Goal: Complete application form: Complete application form

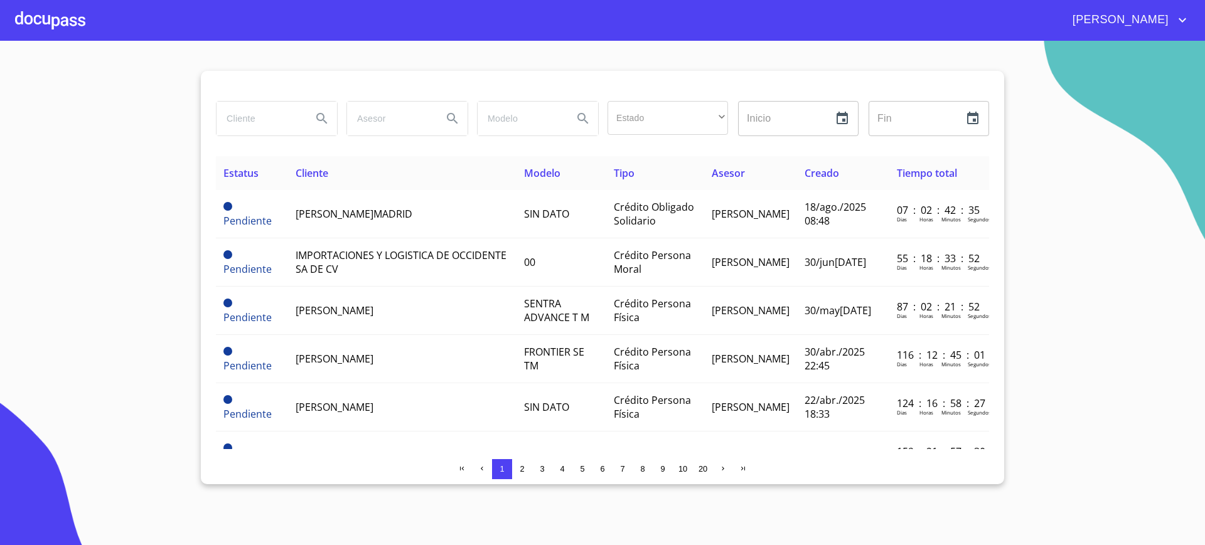
click at [58, 22] on div at bounding box center [50, 20] width 70 height 40
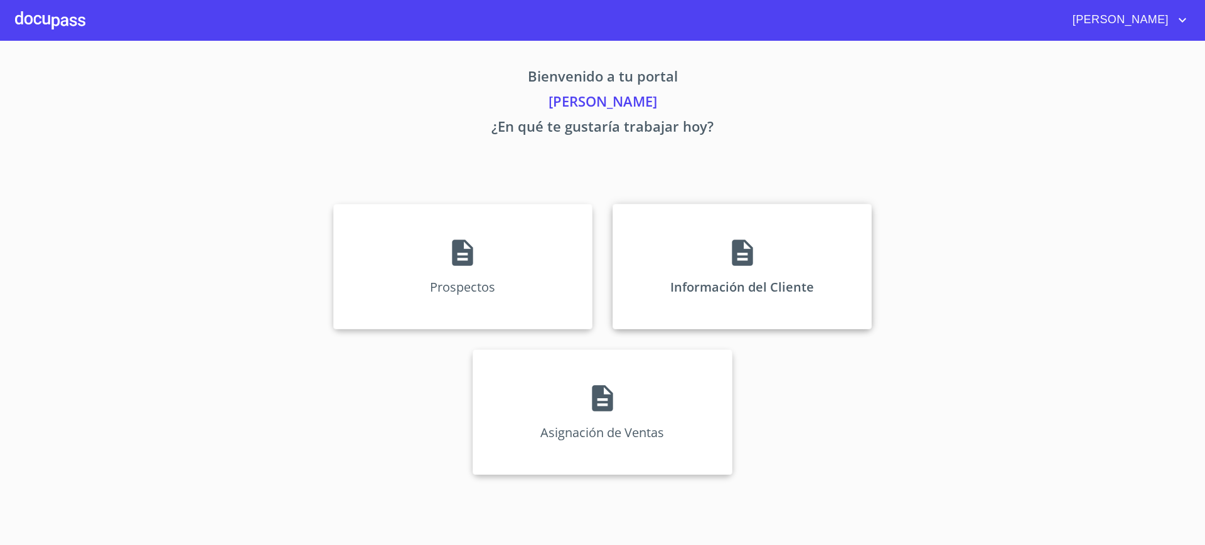
click at [659, 292] on div "Información del Cliente" at bounding box center [741, 266] width 259 height 125
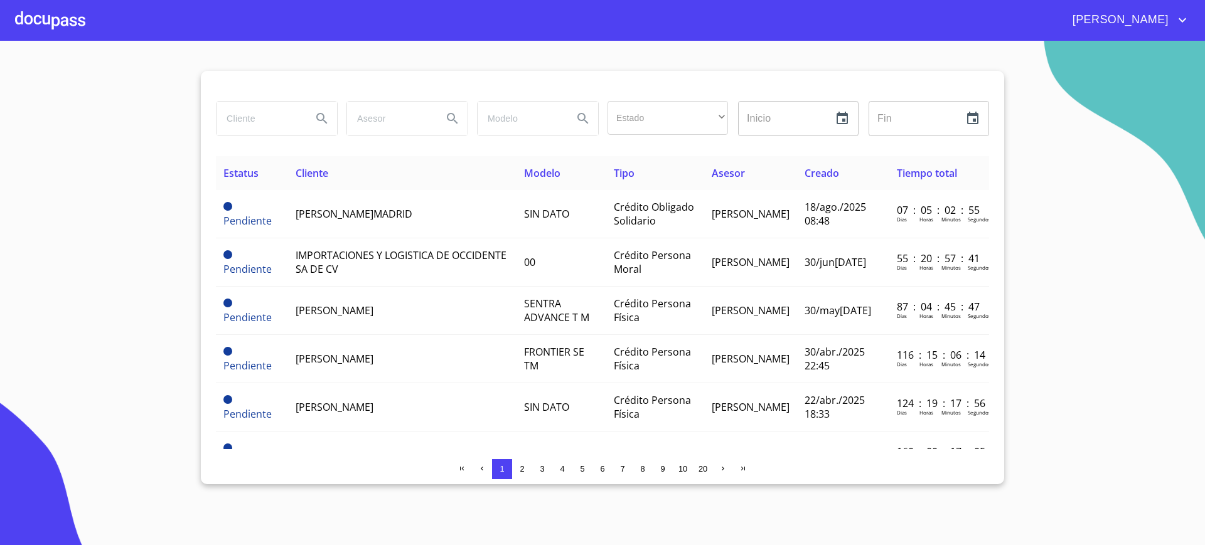
drag, startPoint x: 256, startPoint y: 140, endPoint x: 263, endPoint y: 114, distance: 26.6
click at [263, 114] on div at bounding box center [276, 118] width 130 height 45
click at [263, 114] on input "search" at bounding box center [258, 119] width 85 height 34
type input "GERARDO"
click at [111, 149] on section "GERARDO Estado ​ ​ Inicio ​ Fin ​ Estatus Cliente Modelo Tipo Asesor Creado Tie…" at bounding box center [602, 293] width 1205 height 504
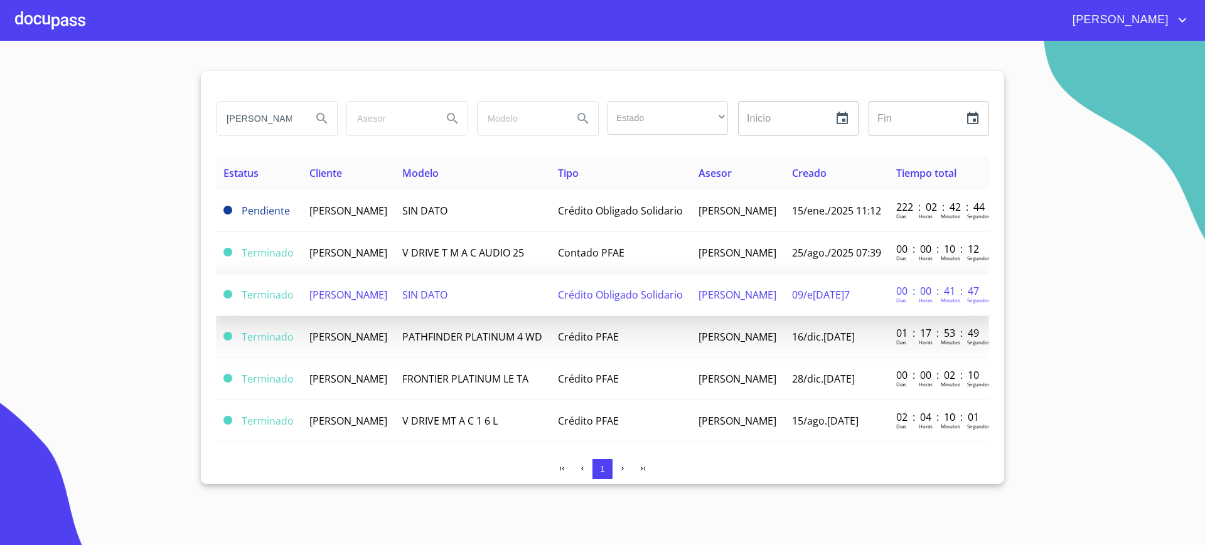
click at [40, 18] on div at bounding box center [50, 20] width 70 height 40
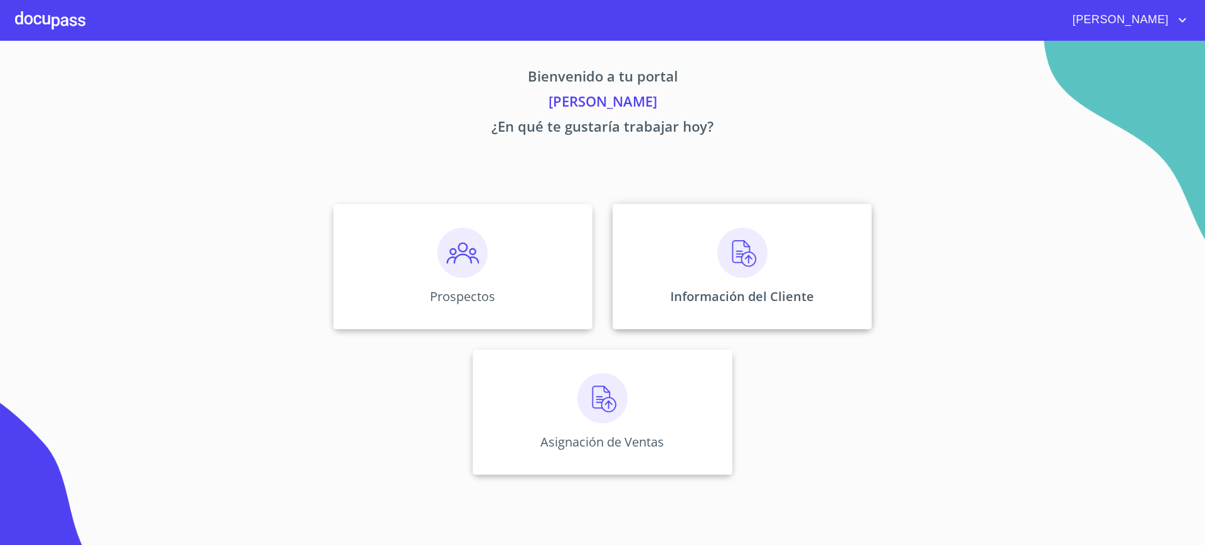
click at [692, 248] on div "Información del Cliente" at bounding box center [741, 266] width 259 height 125
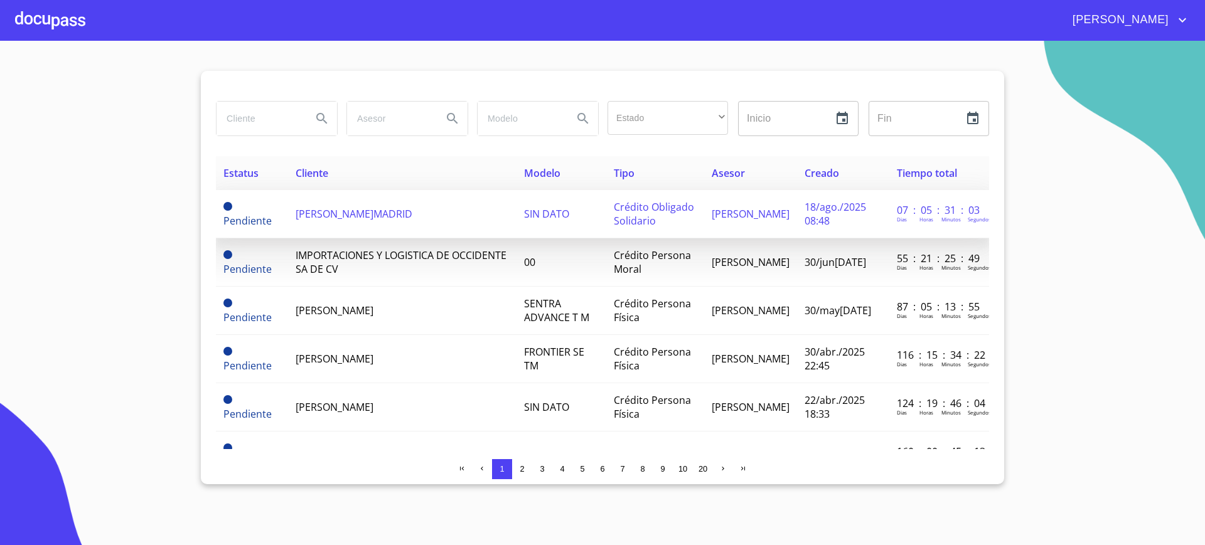
click at [395, 218] on span "[PERSON_NAME] MADRID" at bounding box center [353, 214] width 117 height 14
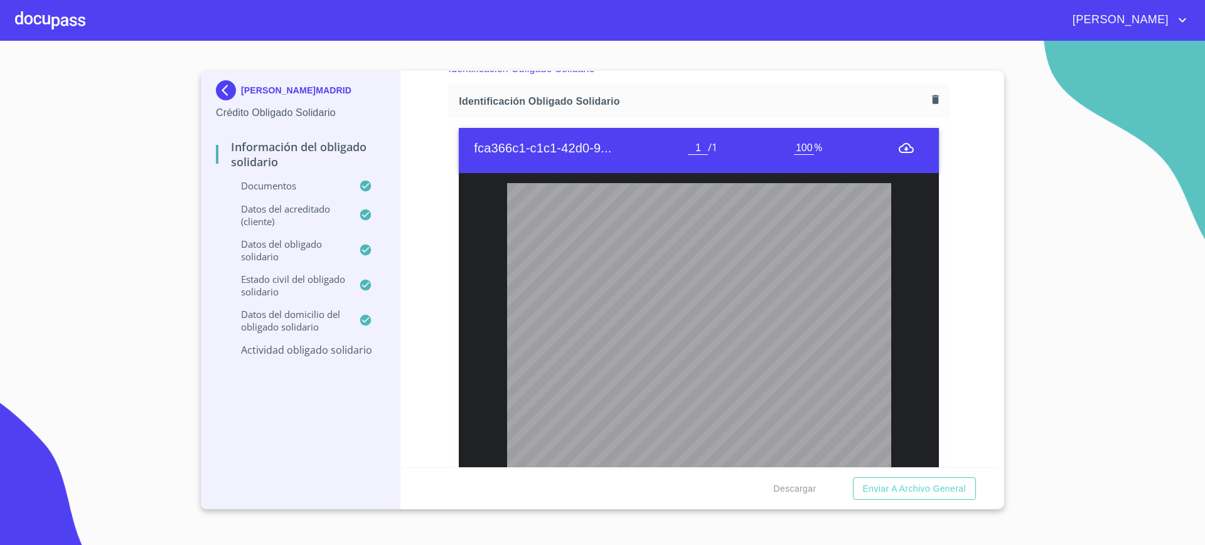
scroll to position [163, 0]
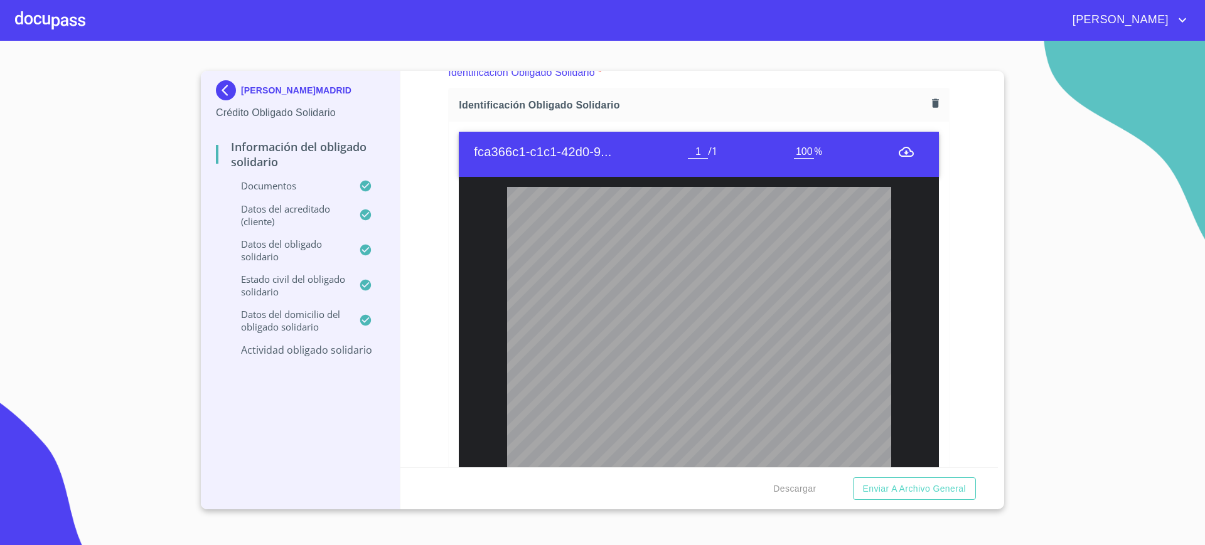
click at [922, 93] on div "Identificación Obligado Solidario" at bounding box center [699, 104] width 500 height 33
click at [932, 105] on icon "button" at bounding box center [935, 102] width 7 height 9
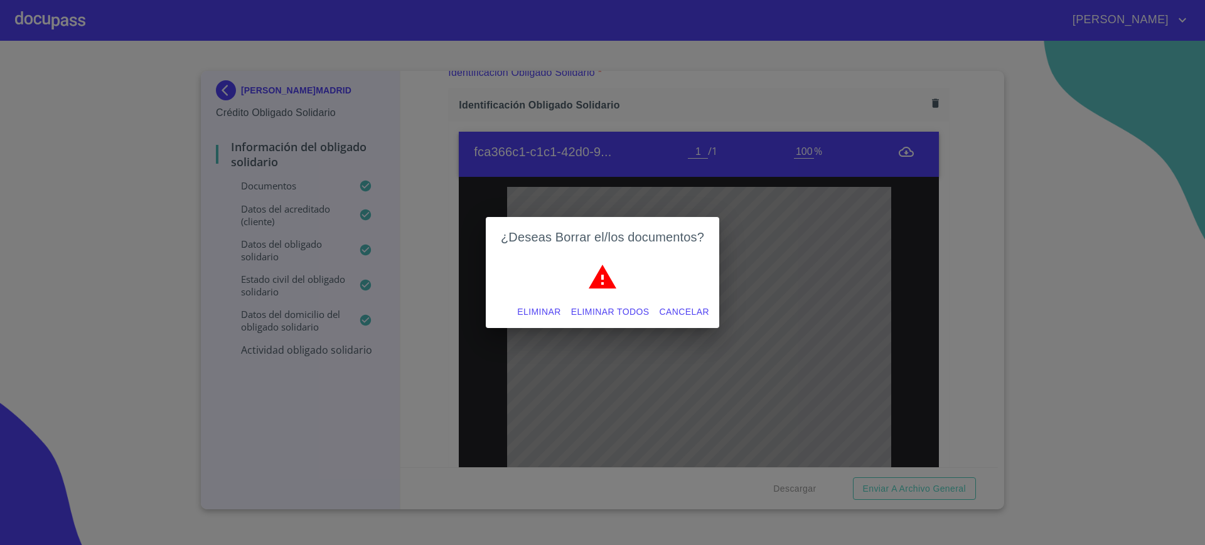
click at [549, 314] on span "Eliminar" at bounding box center [538, 312] width 43 height 16
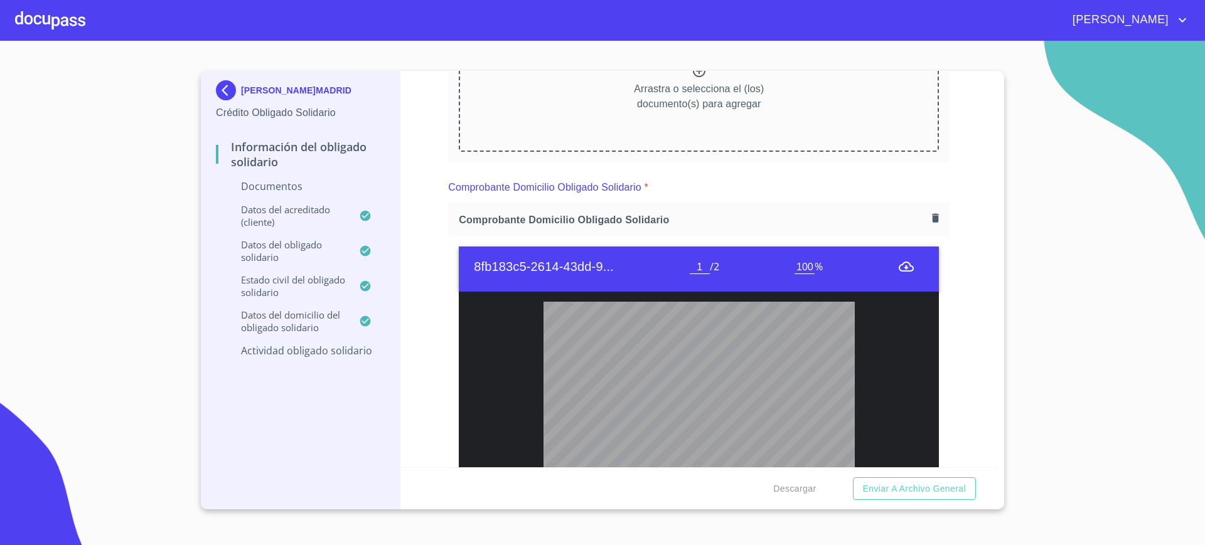
scroll to position [242, 0]
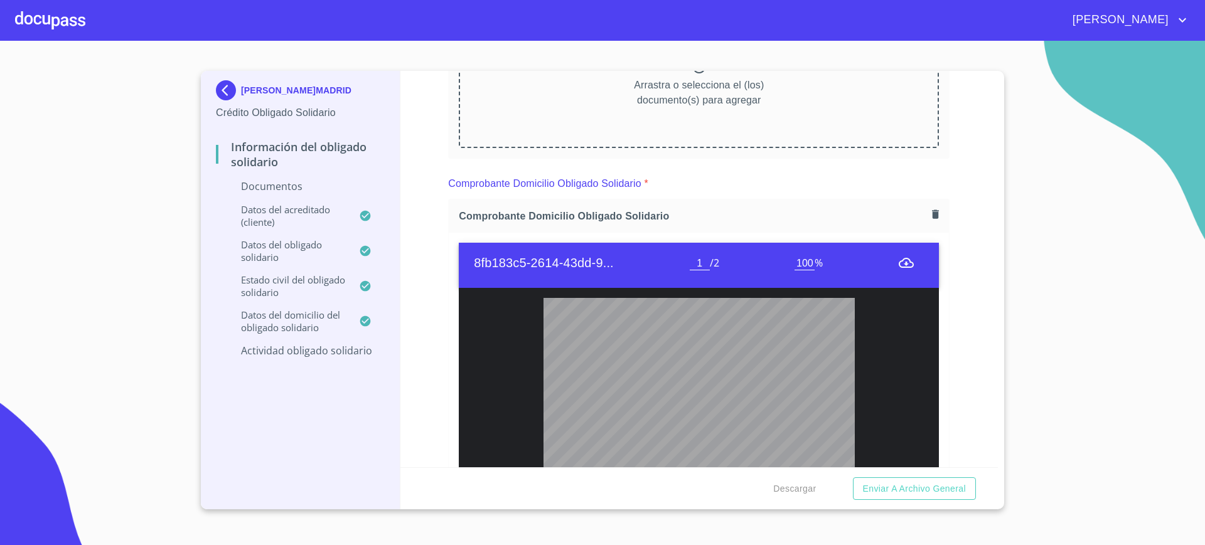
click at [927, 208] on button "button" at bounding box center [935, 214] width 17 height 17
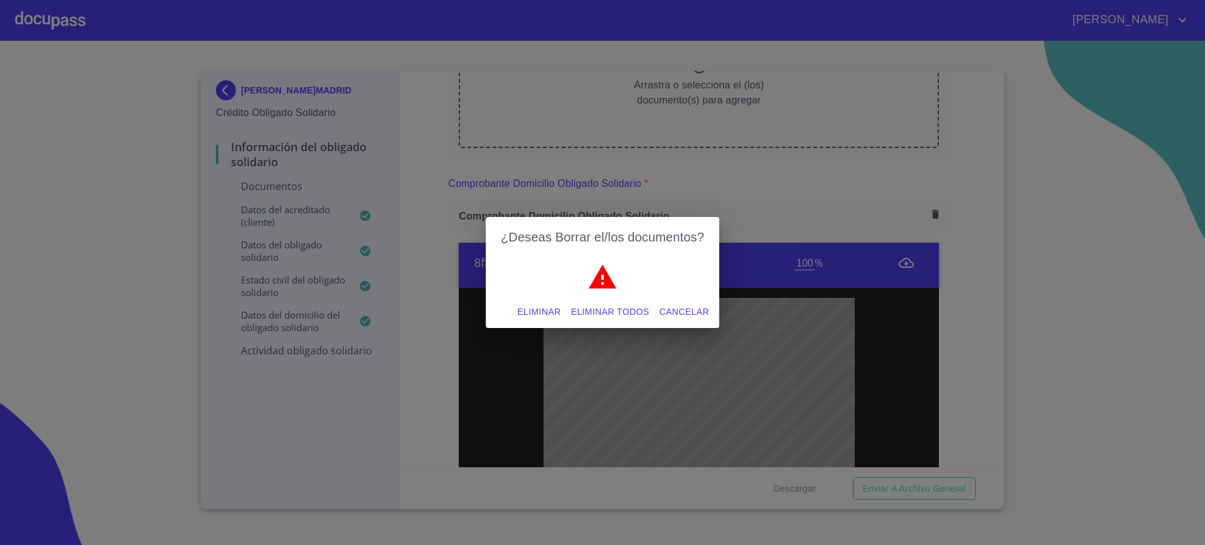
click at [544, 307] on span "Eliminar" at bounding box center [538, 312] width 43 height 16
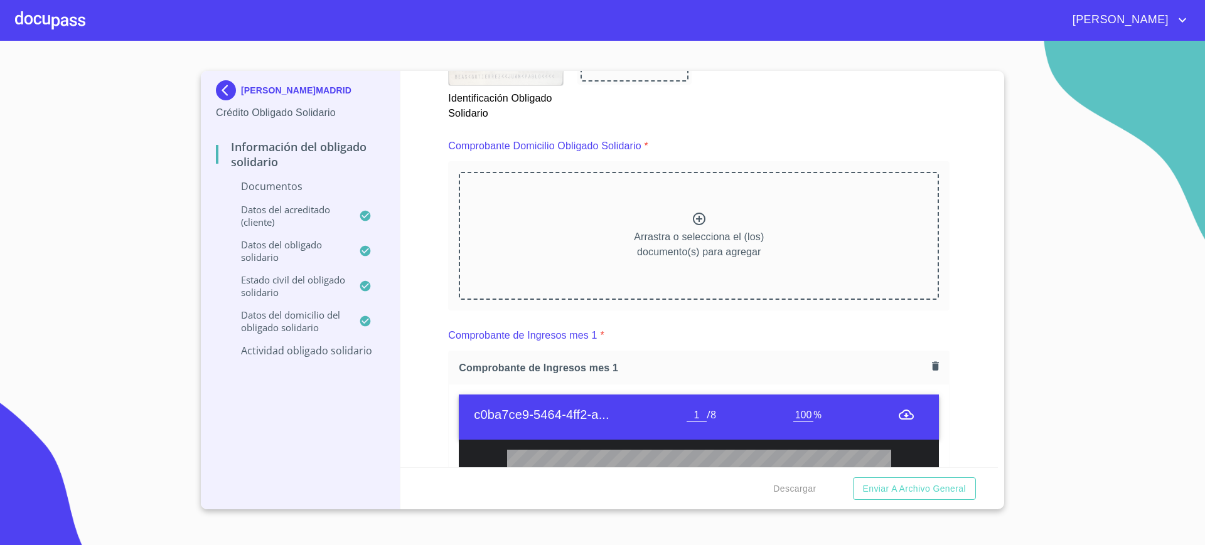
scroll to position [332, 0]
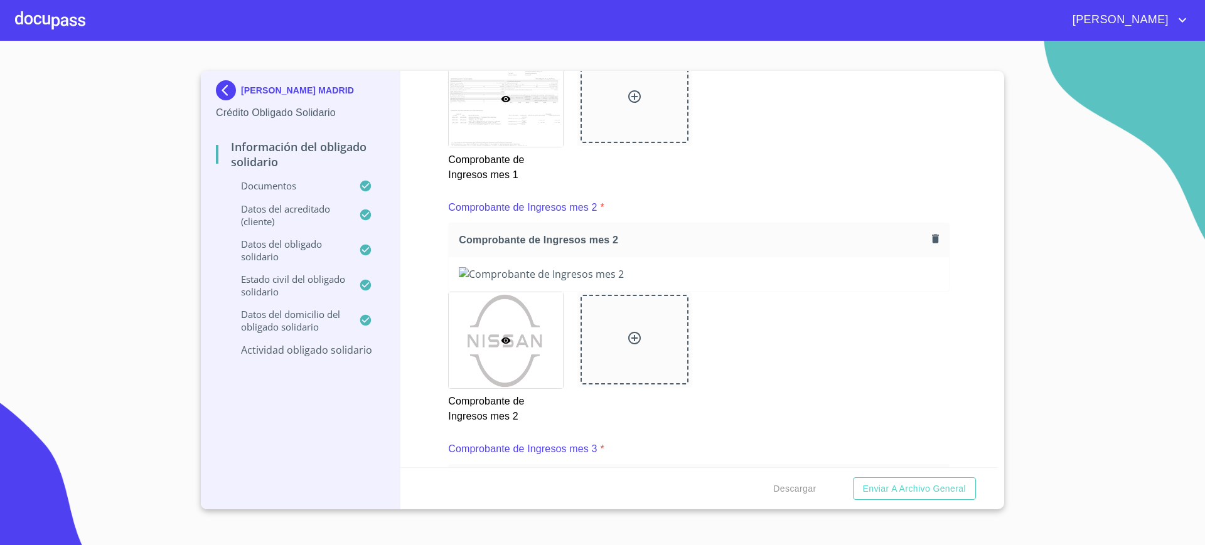
scroll to position [1136, 0]
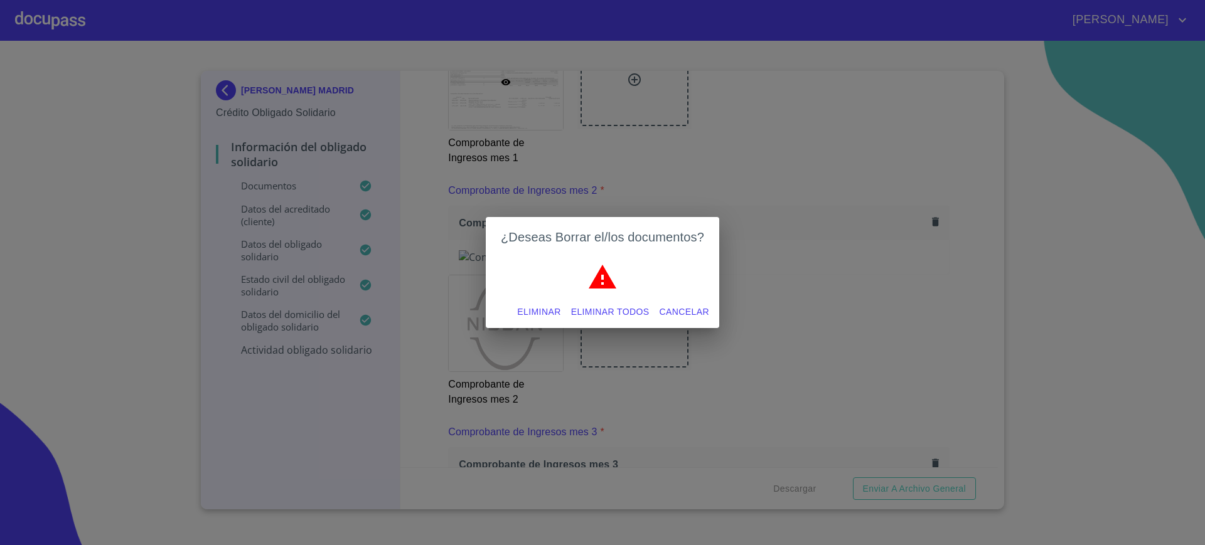
click at [585, 301] on button "Eliminar todos" at bounding box center [610, 312] width 88 height 23
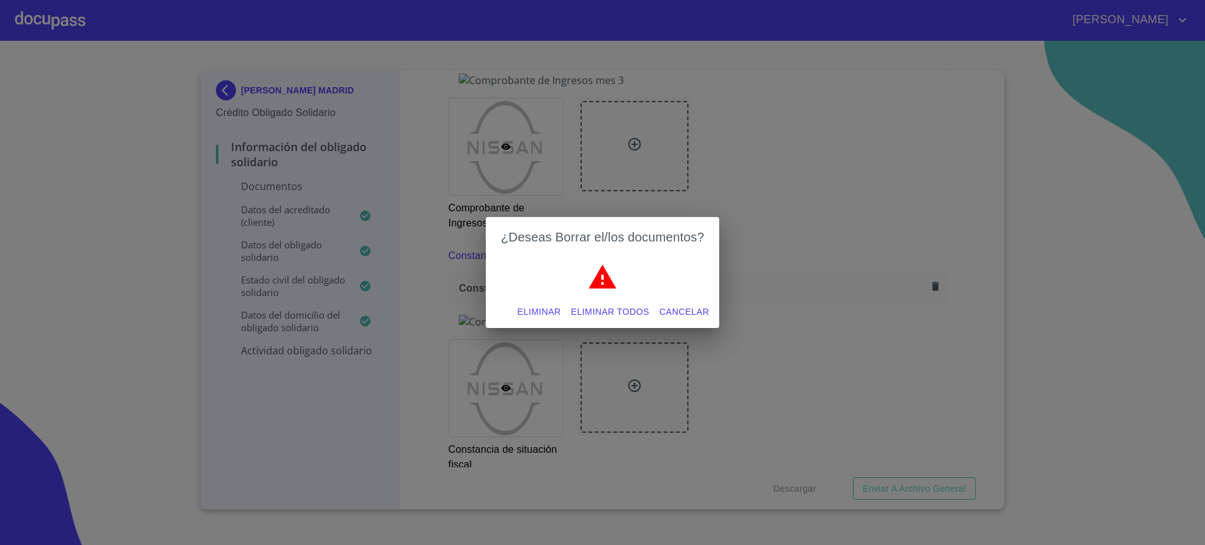
click at [607, 312] on span "Eliminar todos" at bounding box center [610, 312] width 78 height 16
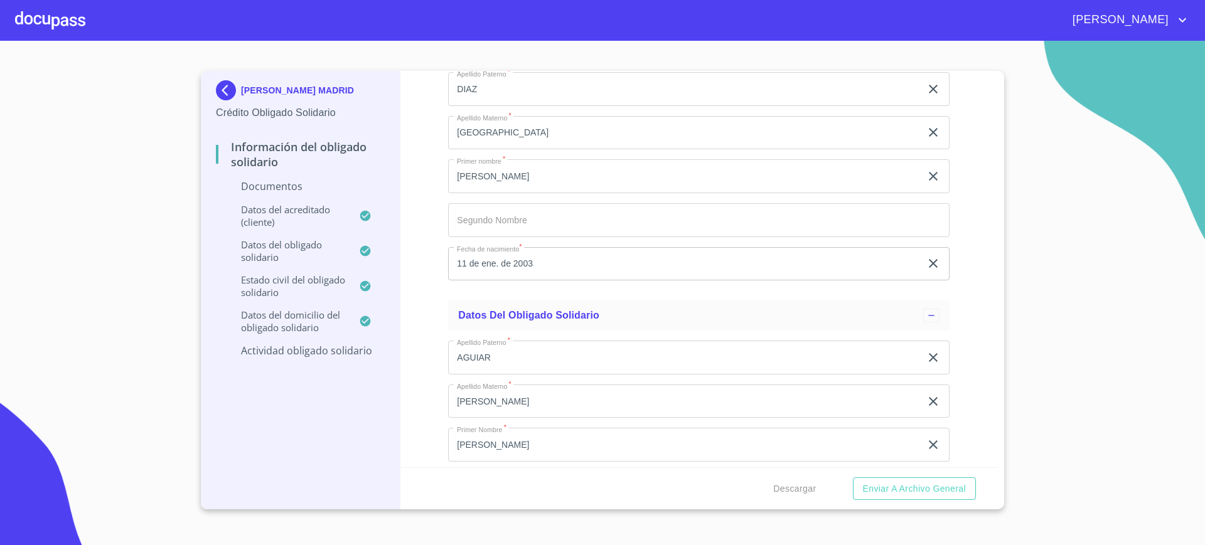
scroll to position [1545, 0]
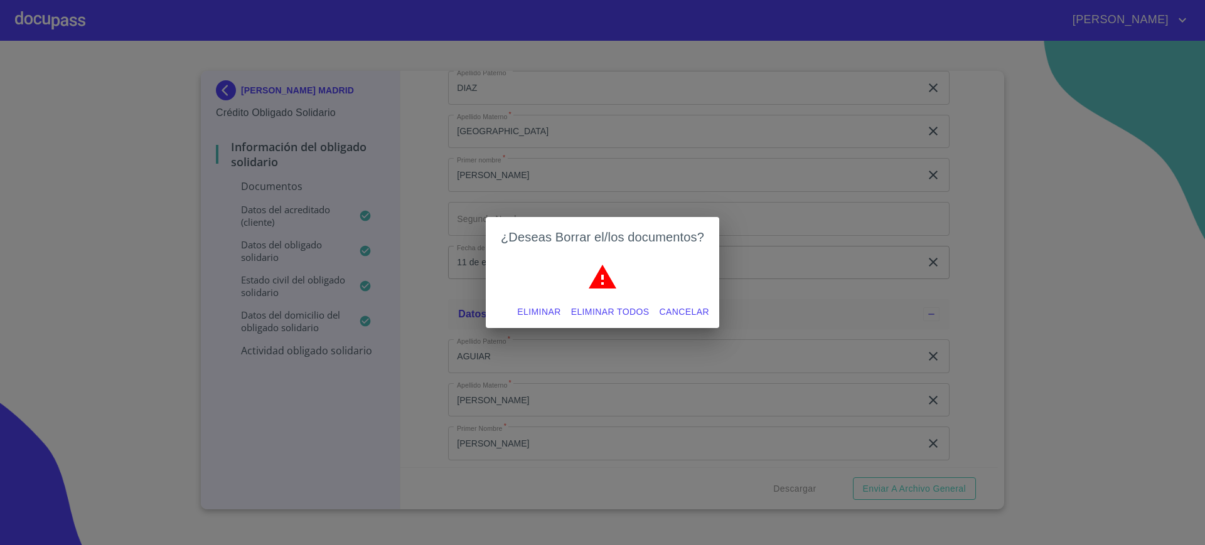
click at [613, 316] on span "Eliminar todos" at bounding box center [610, 312] width 78 height 16
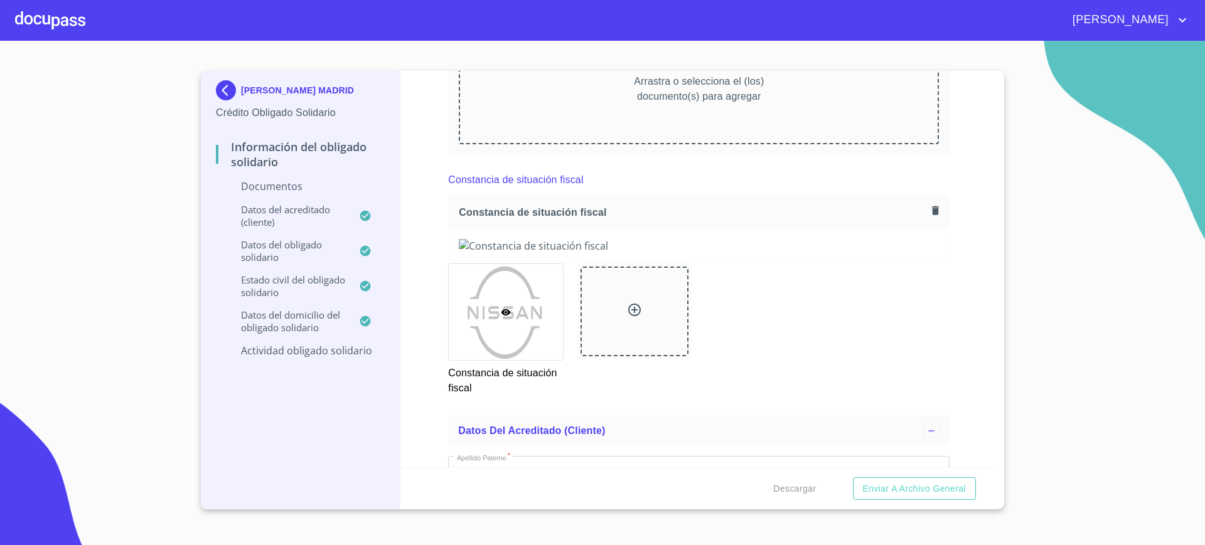
scroll to position [1109, 0]
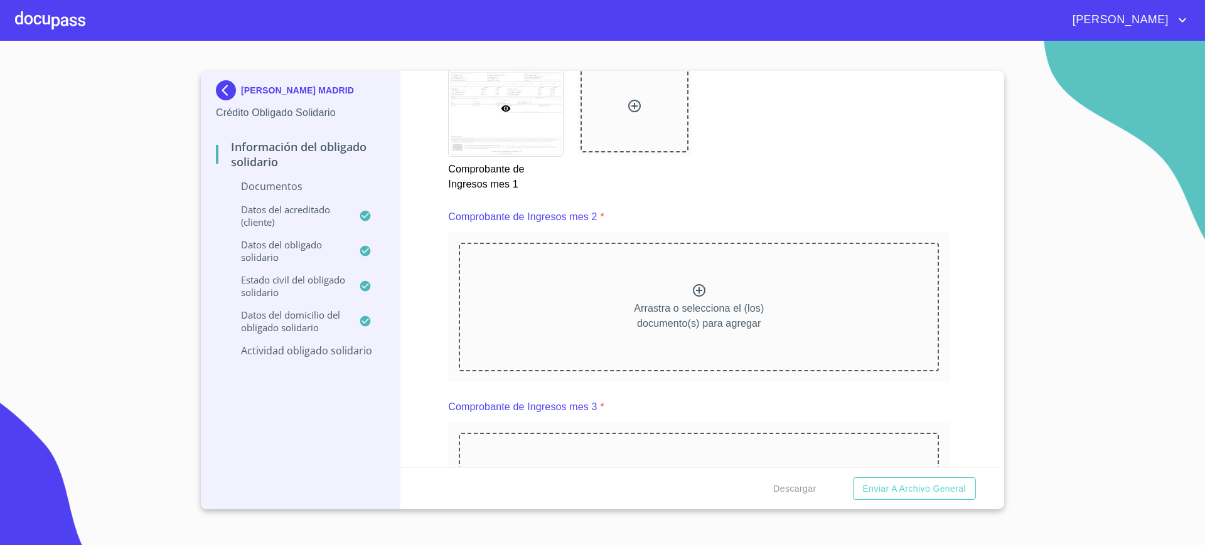
click at [966, 279] on div "Información del Obligado Solidario Documentos Documento de identificación Oblig…" at bounding box center [699, 269] width 598 height 397
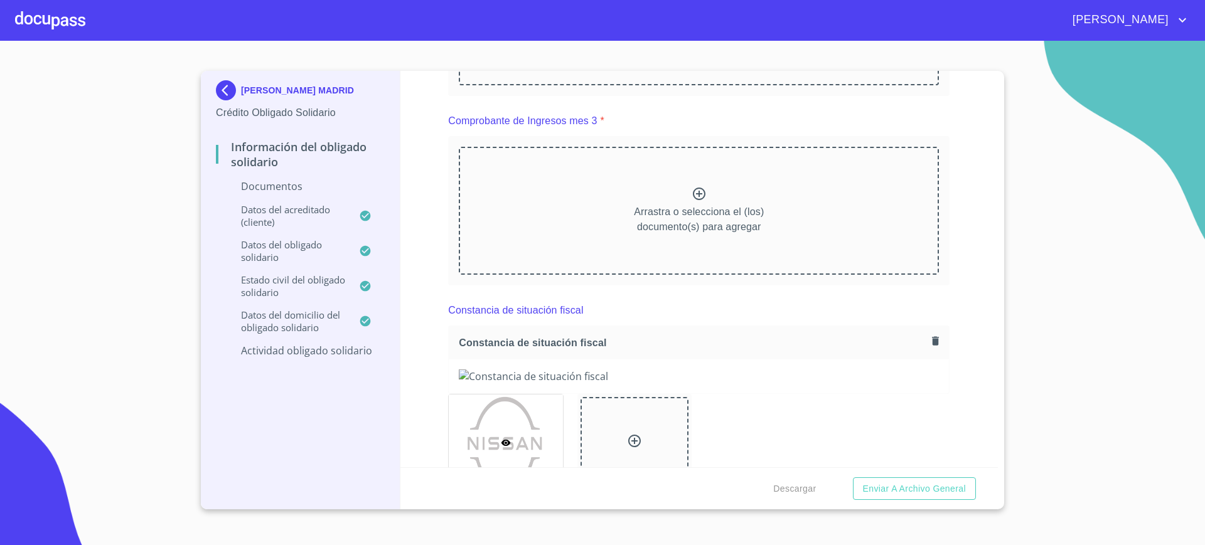
scroll to position [1396, 0]
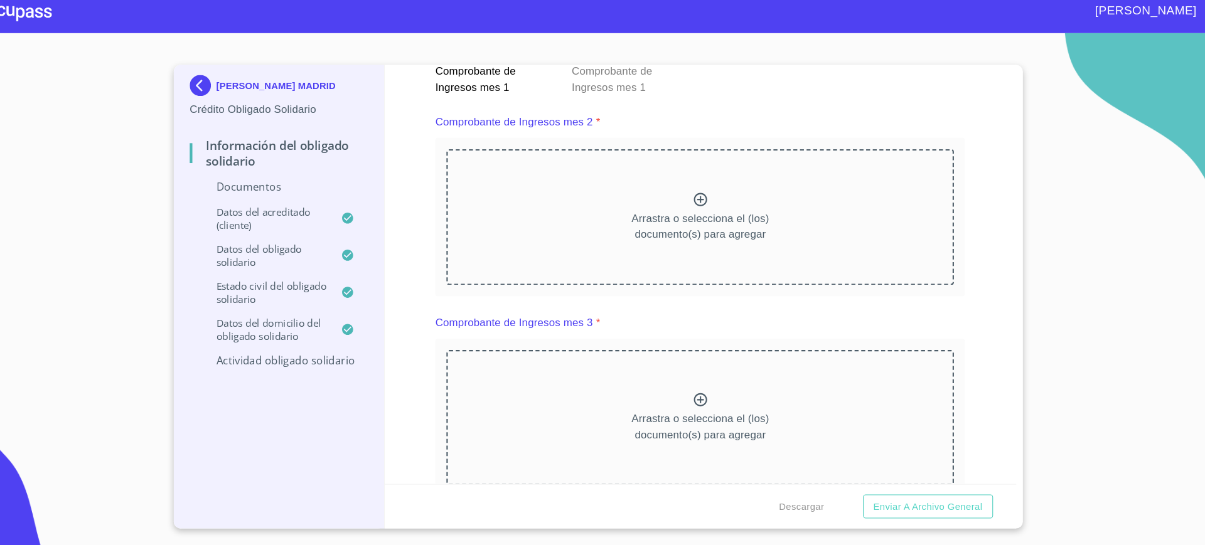
scroll to position [173, 0]
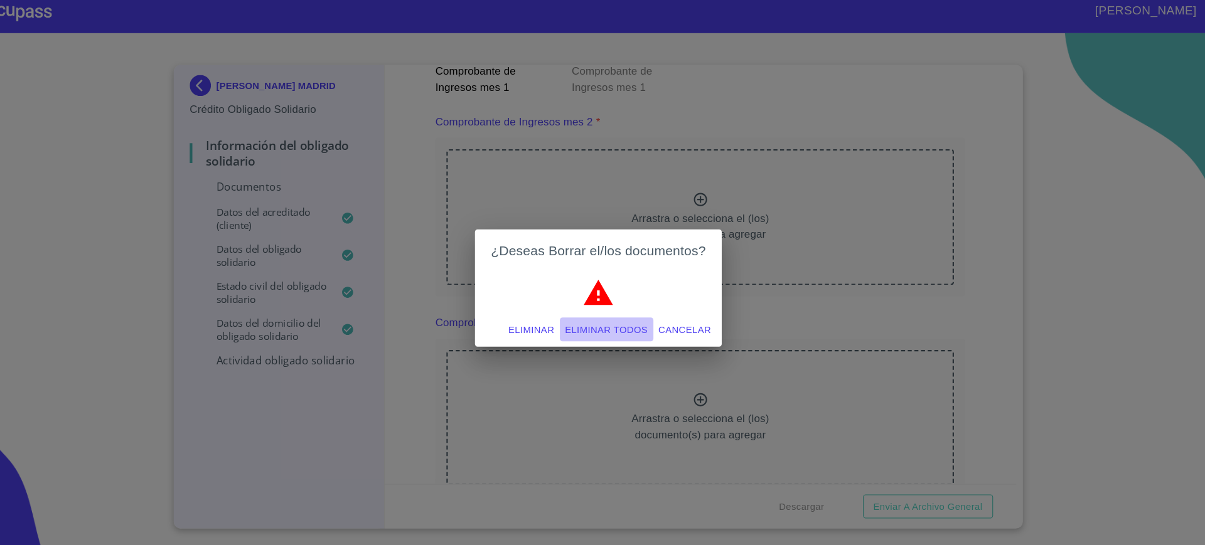
click at [587, 321] on button "Eliminar todos" at bounding box center [610, 312] width 88 height 23
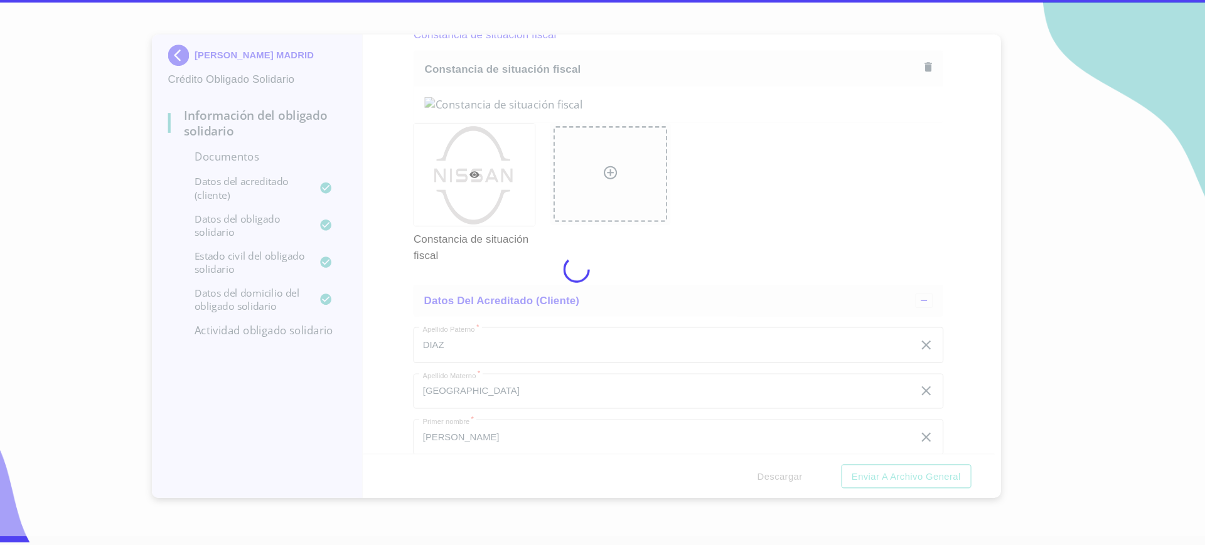
scroll to position [0, 0]
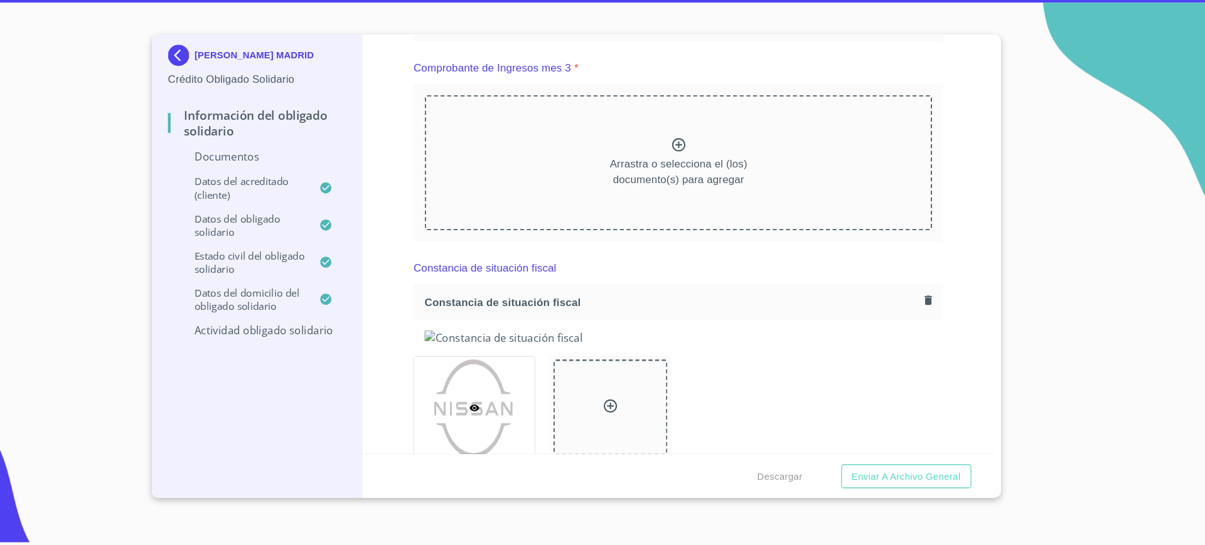
scroll to position [1413, 0]
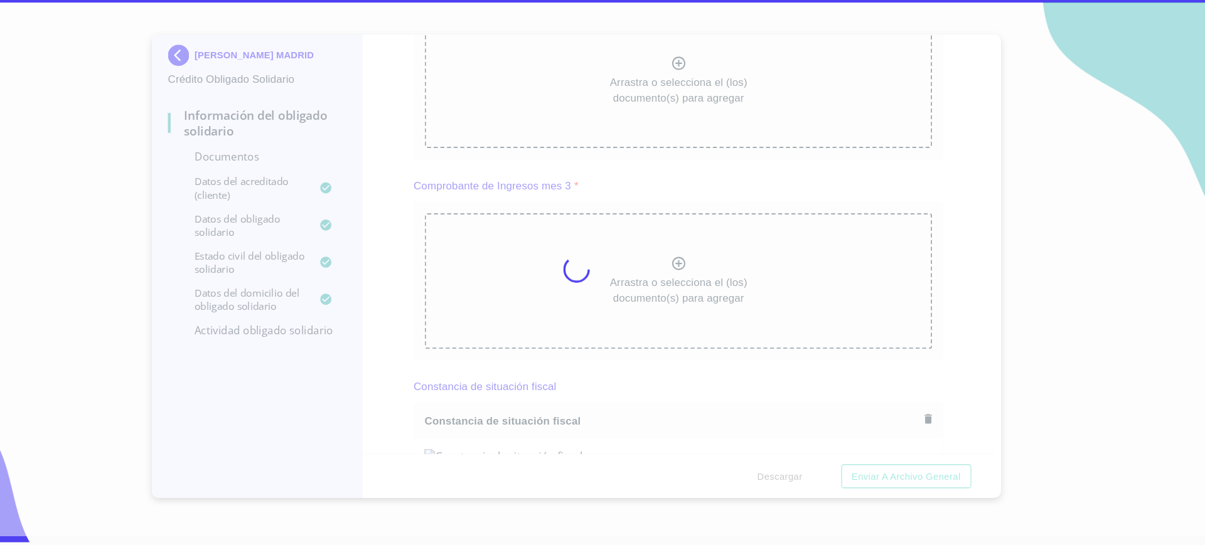
click at [1023, 439] on section "[PERSON_NAME] MADRID Crédito Obligado Solidario Información del Obligado Solida…" at bounding box center [602, 283] width 1205 height 504
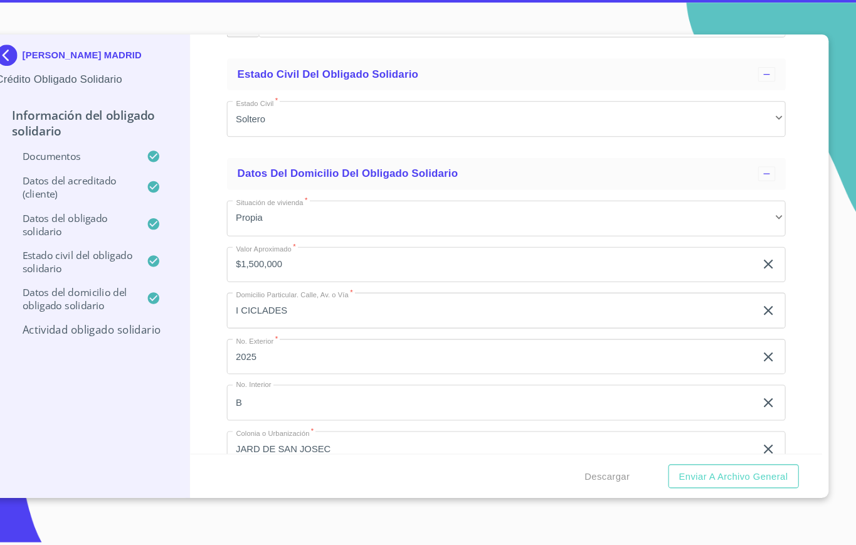
scroll to position [2805, 0]
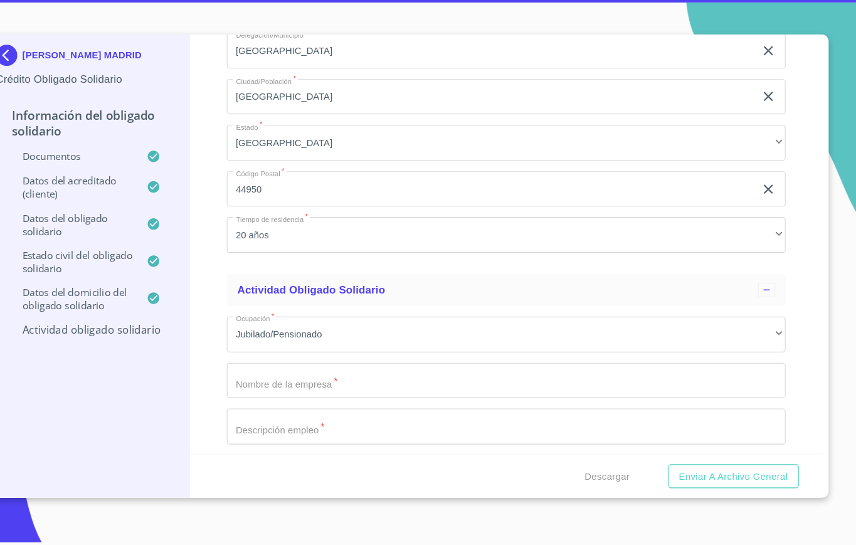
scroll to position [3309, 0]
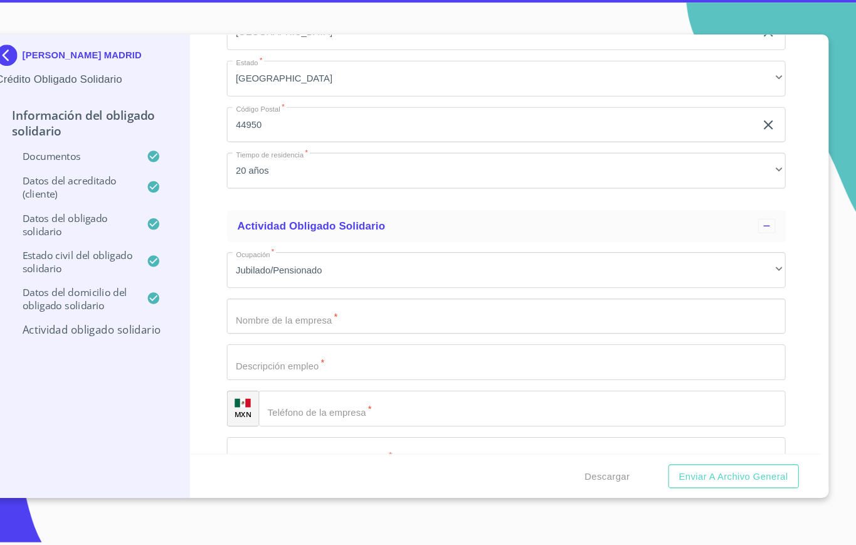
scroll to position [3370, 0]
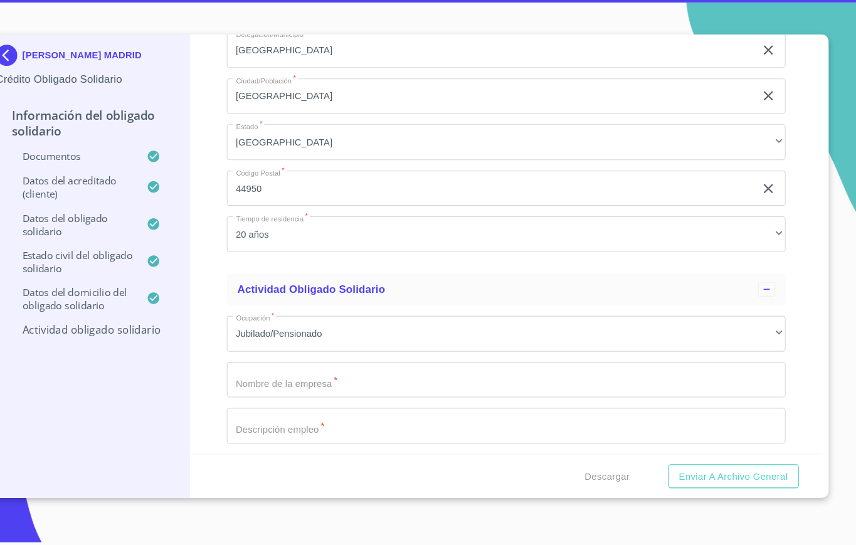
scroll to position [3298, 0]
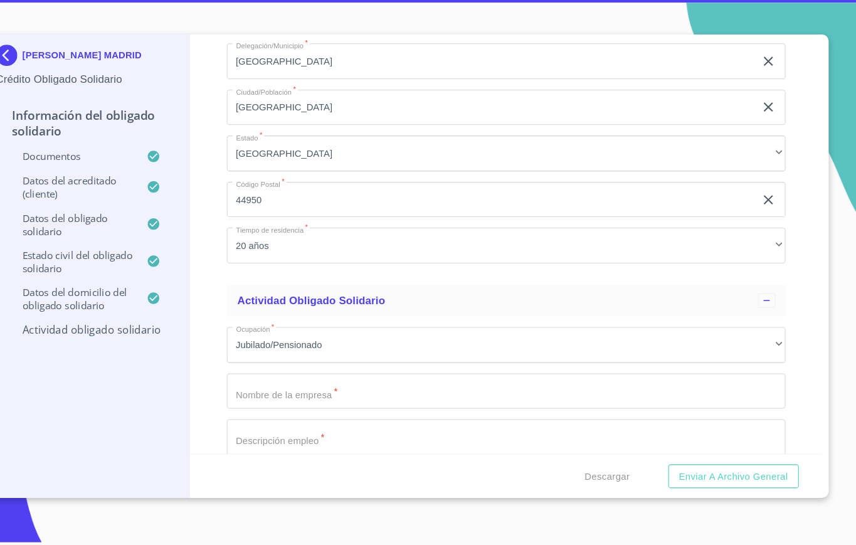
type input "b"
type input "BEAS"
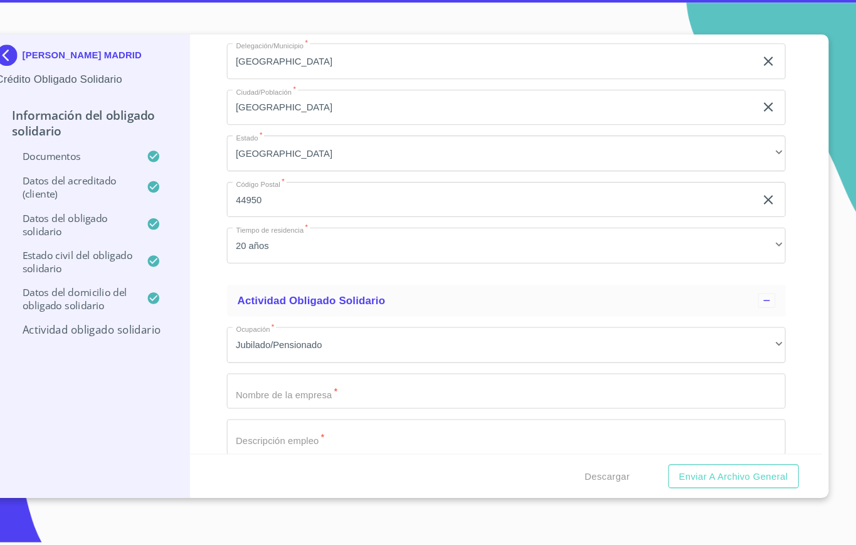
type input "GUTIERREZ"
type input "[PERSON_NAME]"
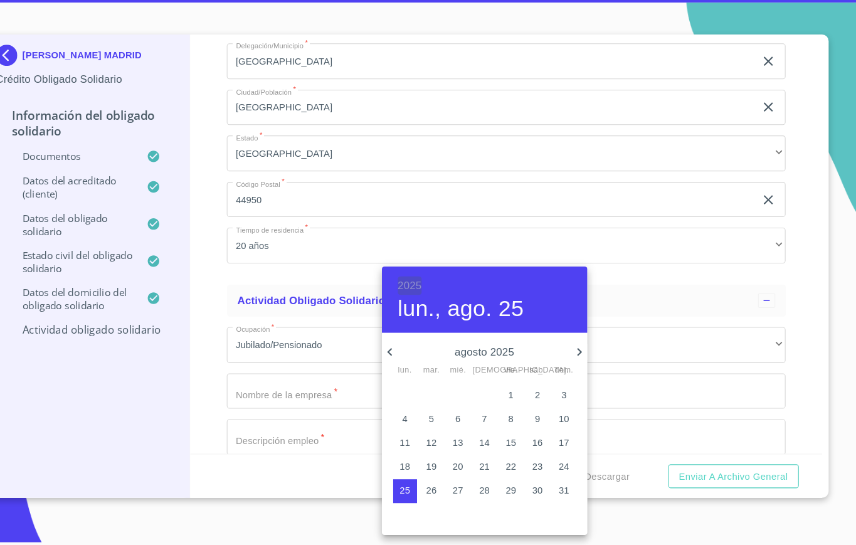
click at [436, 294] on h6 "2025" at bounding box center [433, 299] width 23 height 18
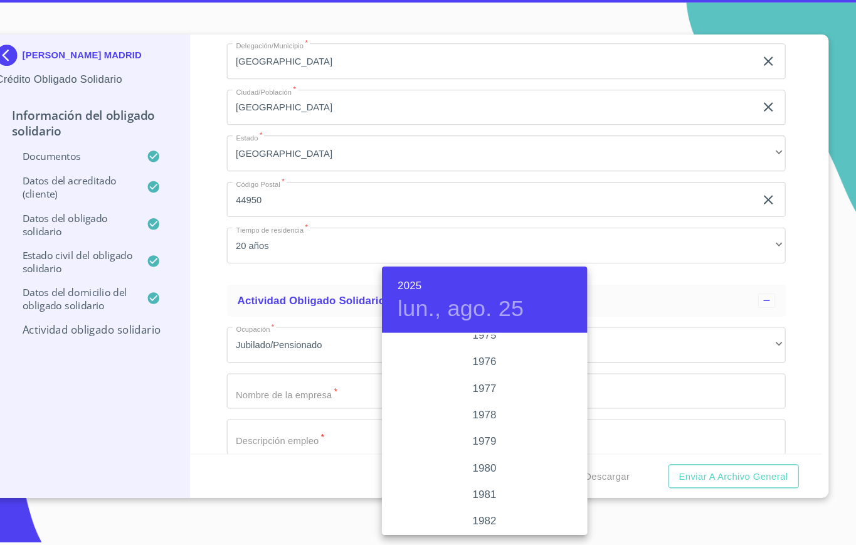
scroll to position [1275, 0]
click at [497, 439] on div "1979" at bounding box center [504, 437] width 194 height 25
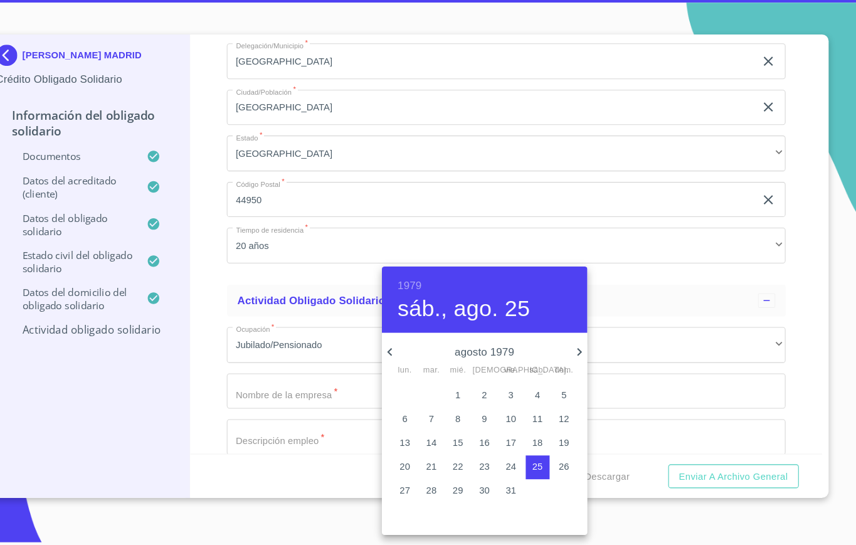
click at [419, 359] on icon "button" at bounding box center [414, 361] width 15 height 15
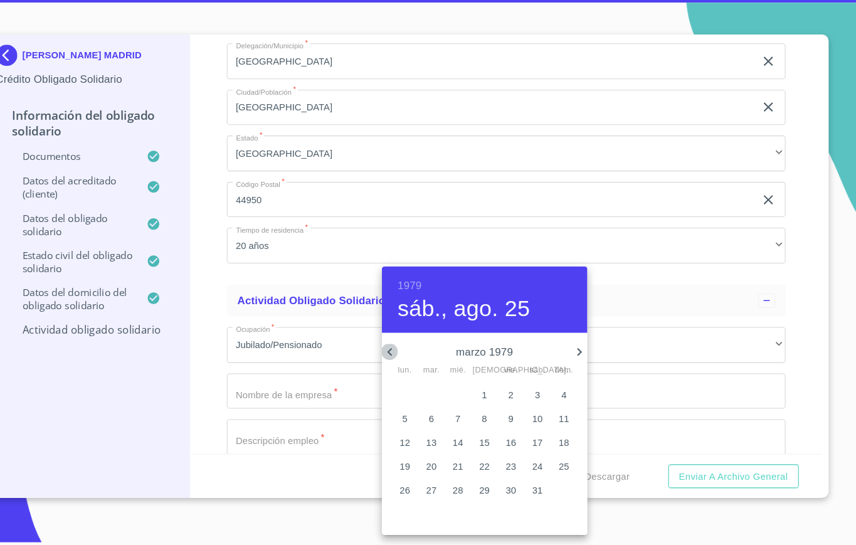
click at [419, 359] on icon "button" at bounding box center [414, 361] width 15 height 15
click at [434, 447] on p "15" at bounding box center [429, 448] width 10 height 13
type input "15 de ene. de 1979"
click at [796, 331] on div at bounding box center [428, 272] width 856 height 545
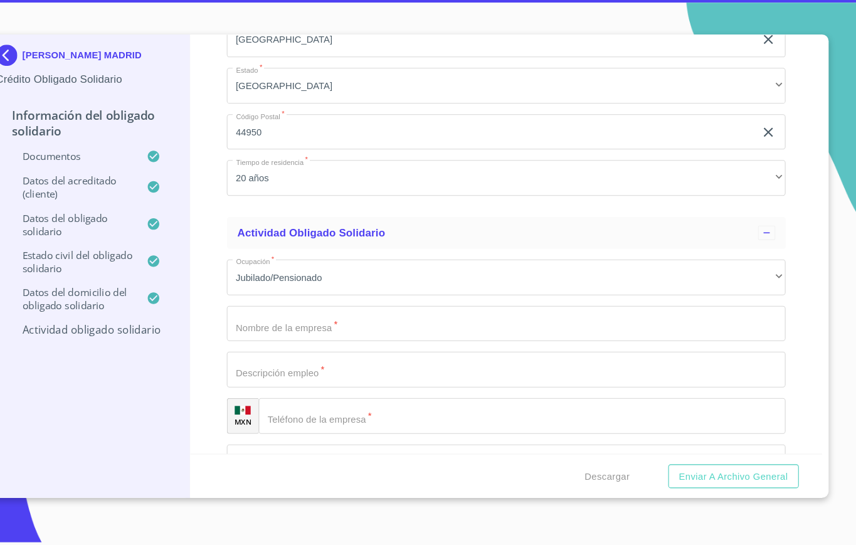
scroll to position [3427, 0]
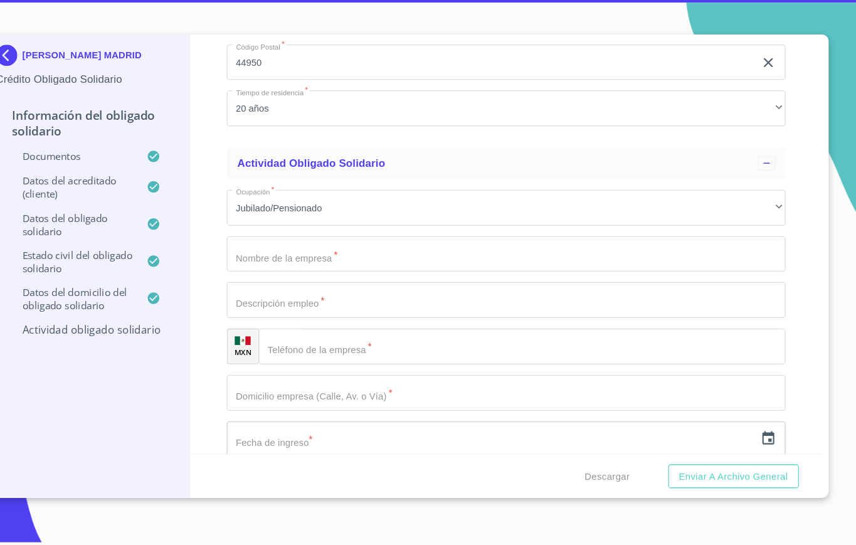
type input "BEAS"
type input "GUTIERREZ"
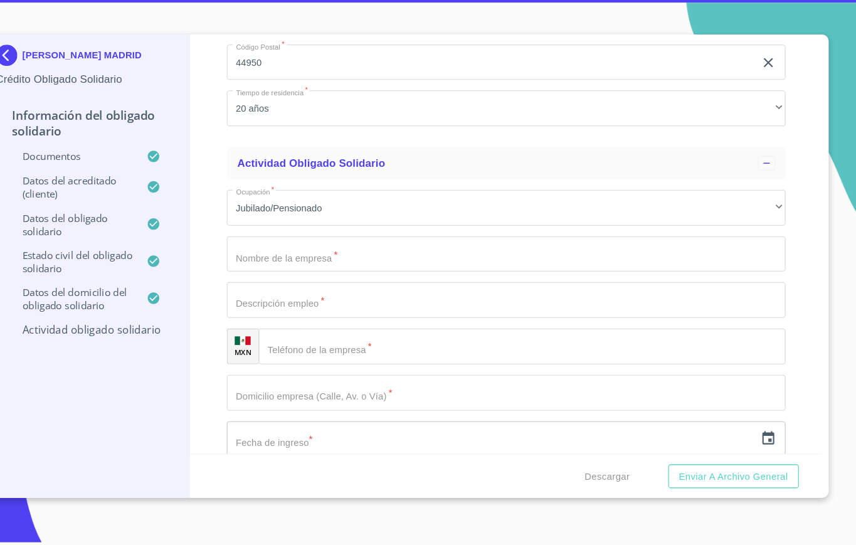
type input "[PERSON_NAME]"
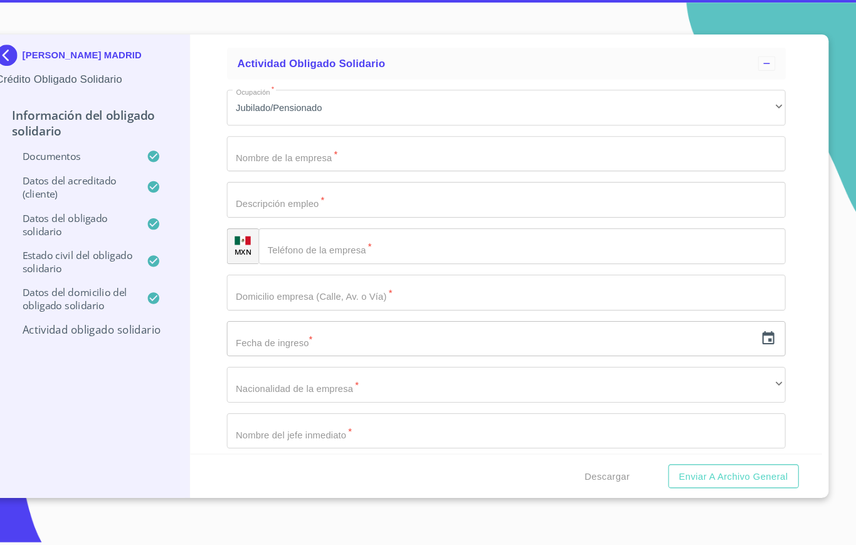
scroll to position [3523, 0]
type input "[PERSON_NAME]"
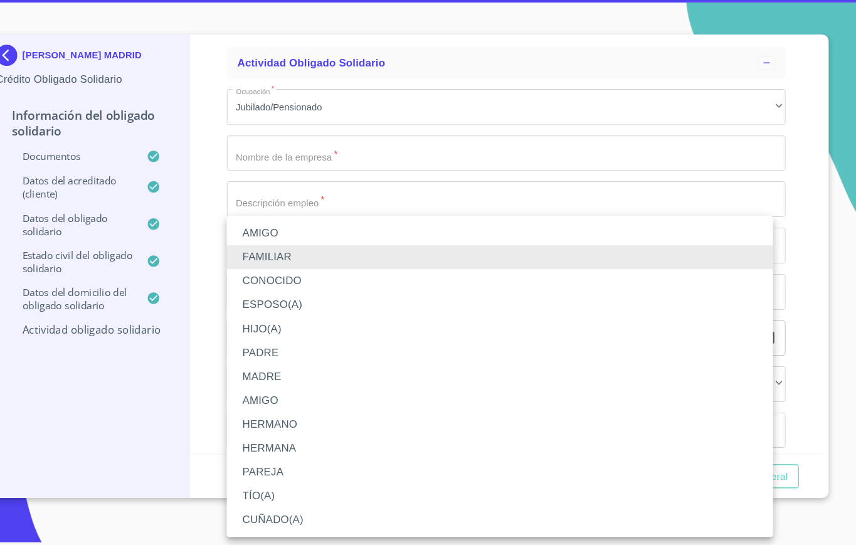
click at [307, 253] on li "AMIGO" at bounding box center [518, 249] width 517 height 23
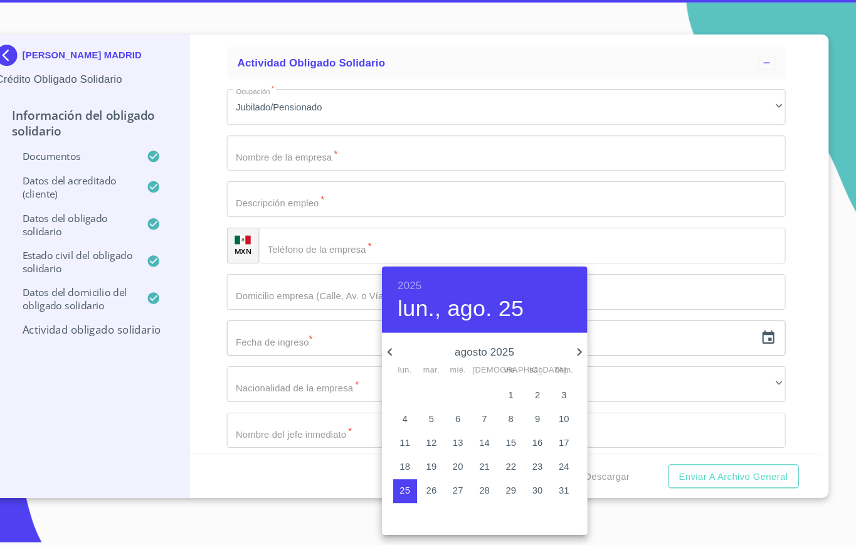
click at [437, 299] on h6 "2025" at bounding box center [433, 299] width 23 height 18
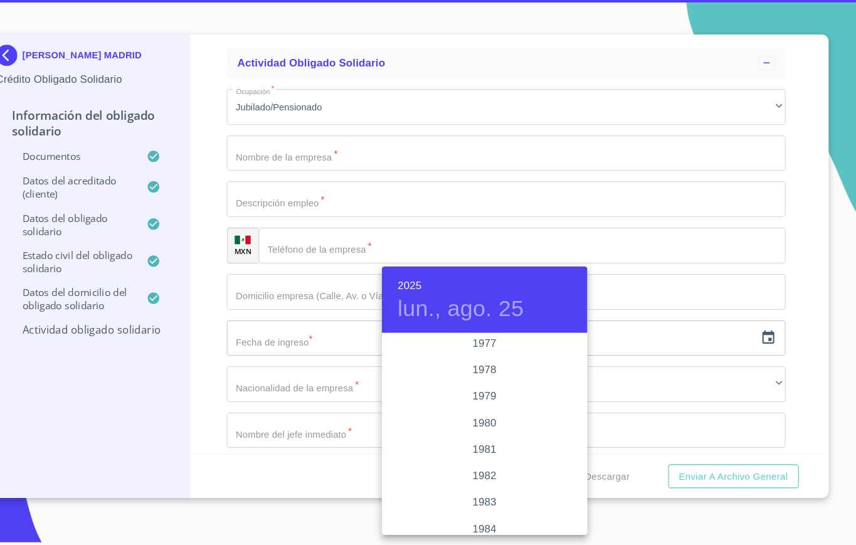
scroll to position [1310, 0]
click at [492, 408] on div "1979" at bounding box center [504, 403] width 194 height 25
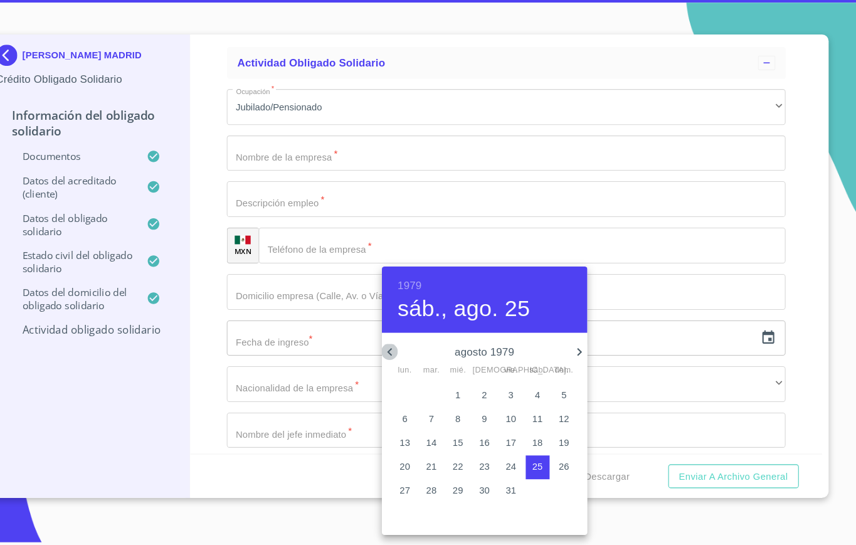
click at [415, 361] on icon "button" at bounding box center [414, 361] width 15 height 15
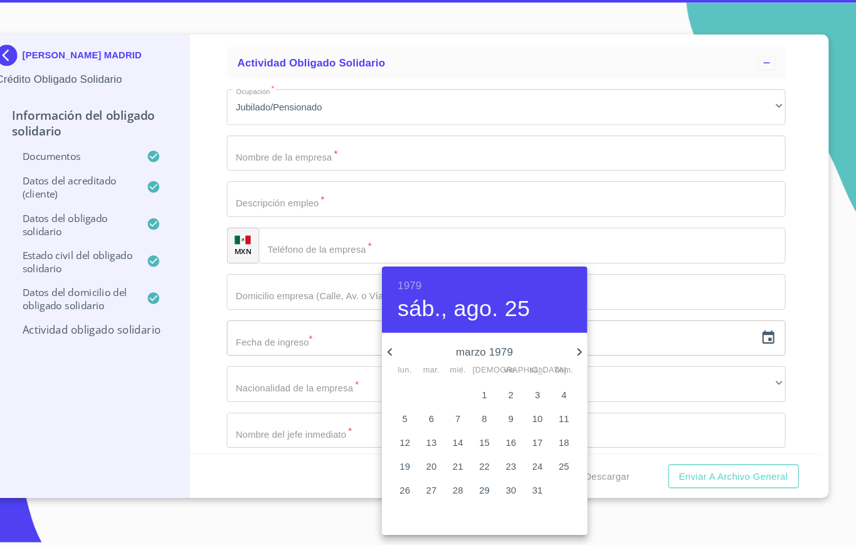
click at [415, 361] on icon "button" at bounding box center [414, 361] width 15 height 15
click at [428, 445] on p "15" at bounding box center [429, 448] width 10 height 13
type input "15 de ene. de 1979"
click at [253, 362] on div at bounding box center [428, 272] width 856 height 545
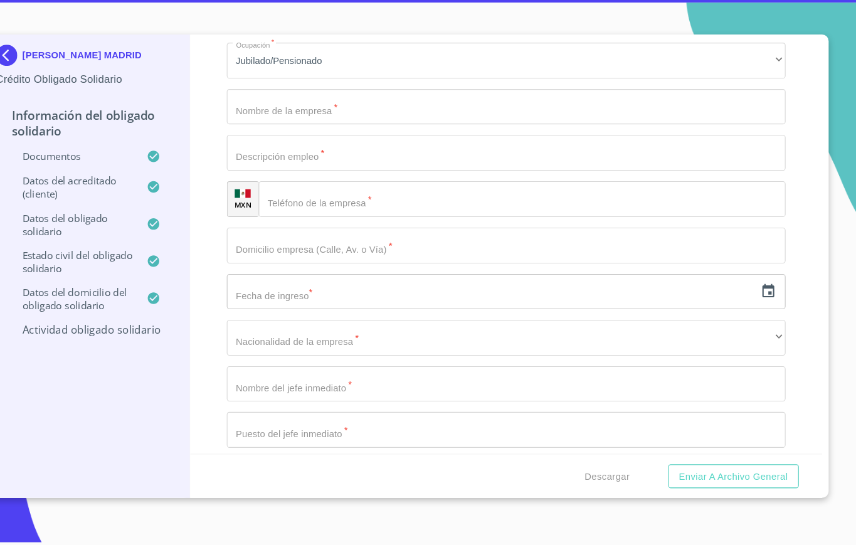
scroll to position [3567, 0]
paste input "BEGJ790115S48"
type input "BEGJ790115S48"
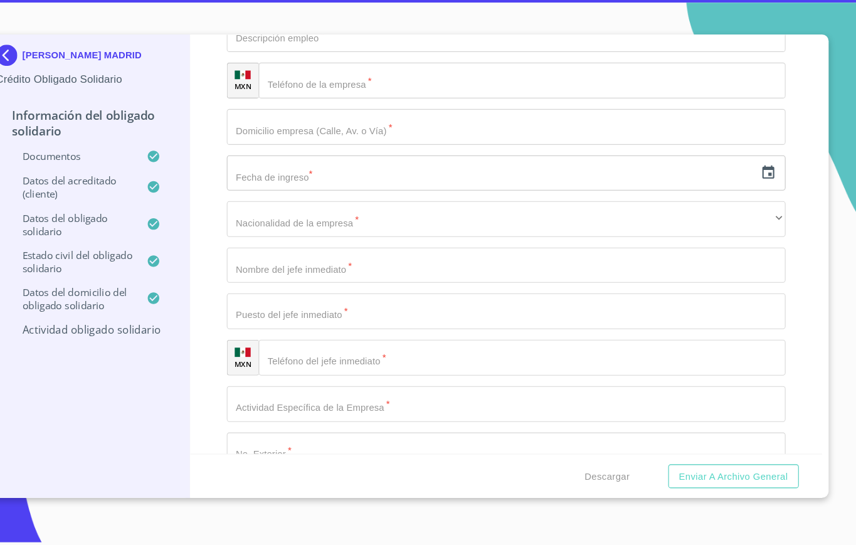
scroll to position [3681, 0]
paste input "BEGJ790115HJCSTN07"
type input "BEGJ790115HJCSTN07"
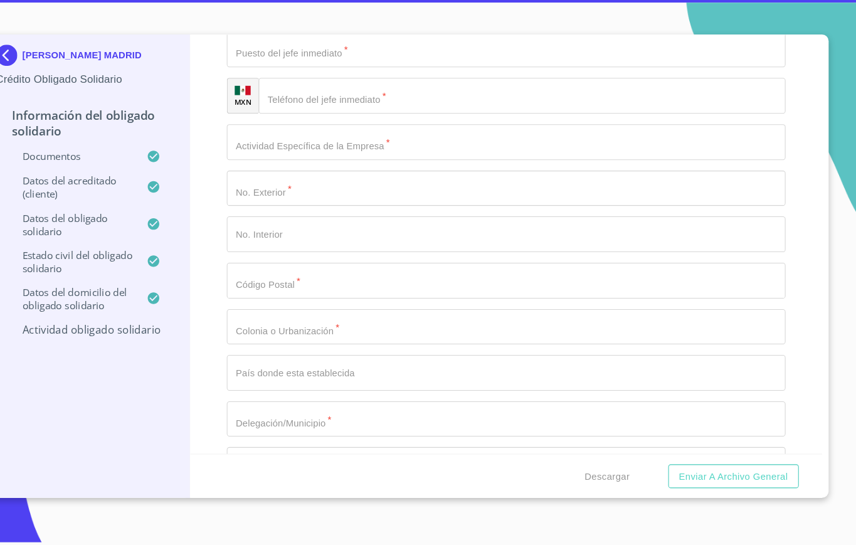
scroll to position [3961, 0]
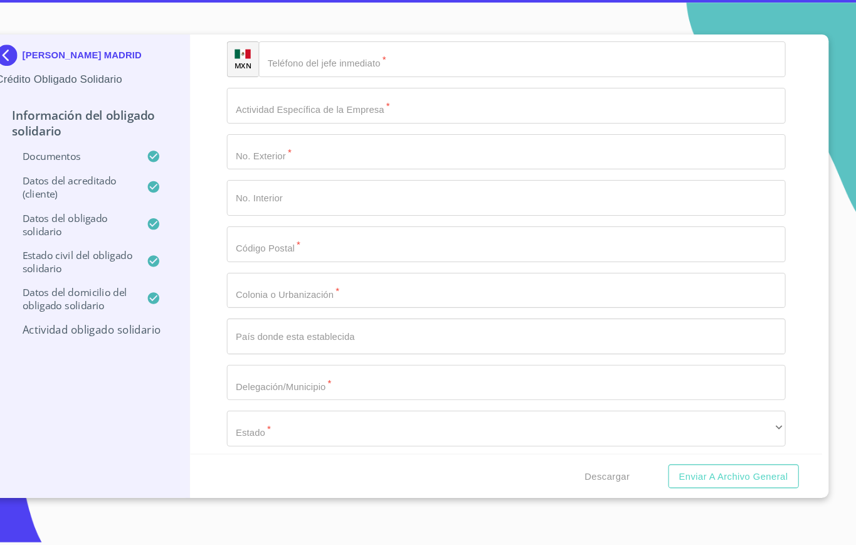
type input "2528317958"
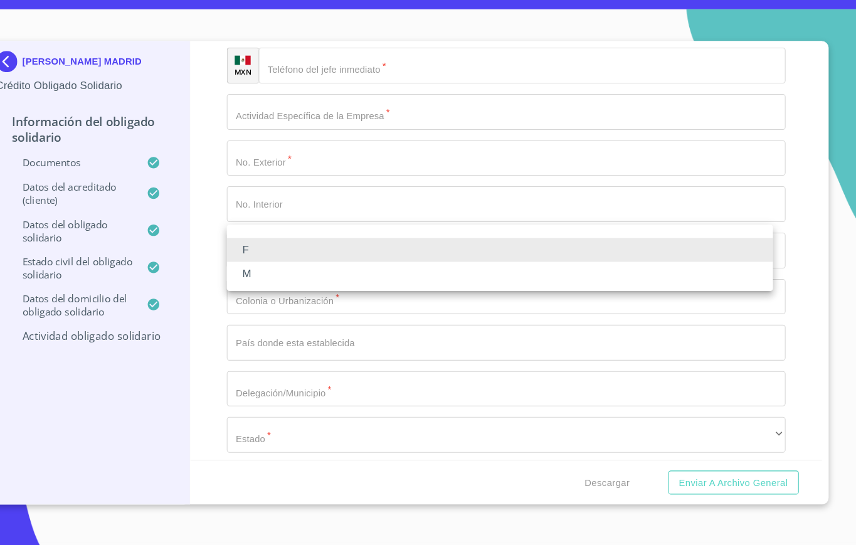
click at [304, 283] on li "M" at bounding box center [518, 281] width 517 height 23
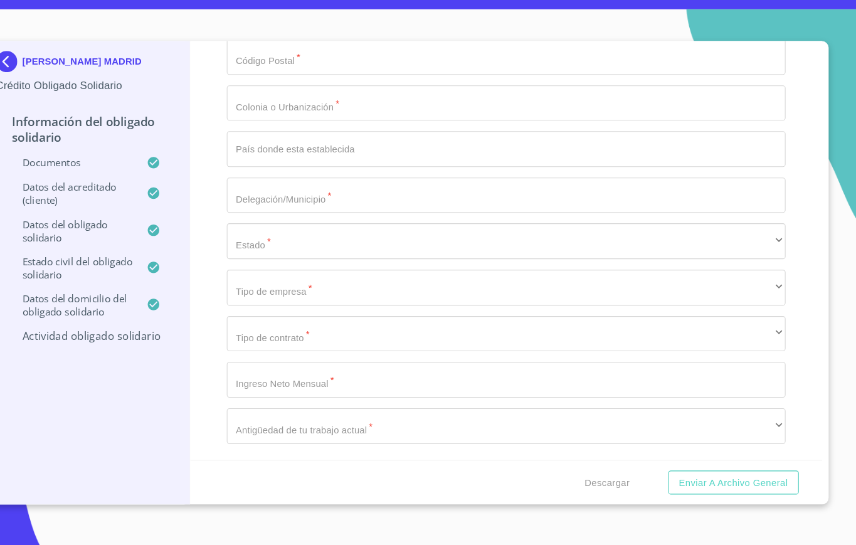
scroll to position [4246, 0]
type input "(33)12345649"
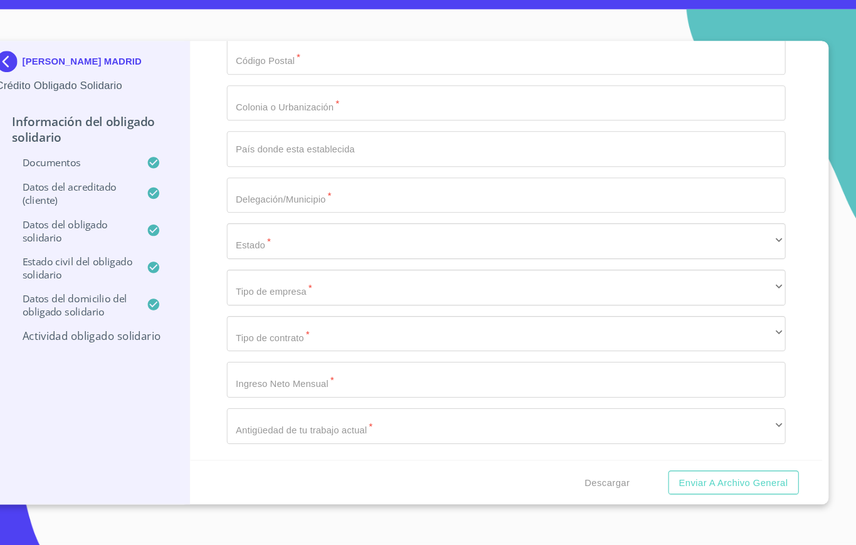
type input "C CONDOR"
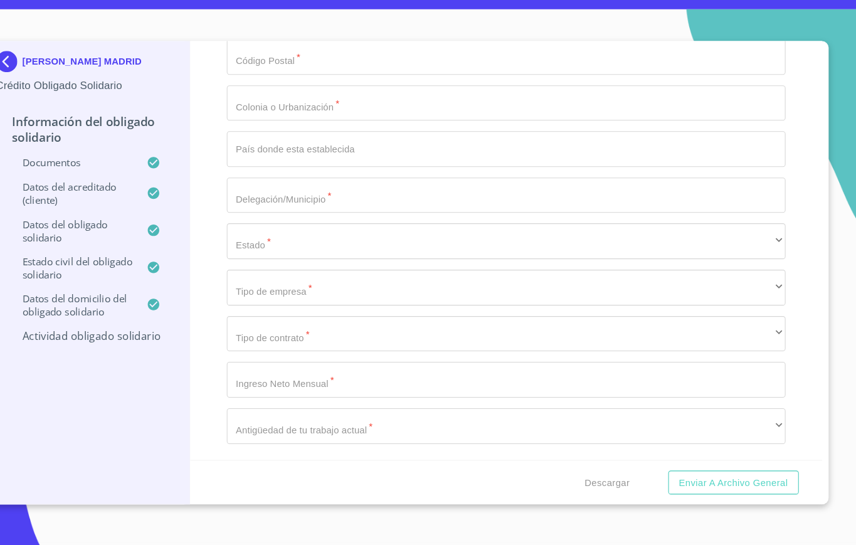
type input "1588"
type input "COL VILLAS MIRADOR"
type input "[GEOGRAPHIC_DATA]"
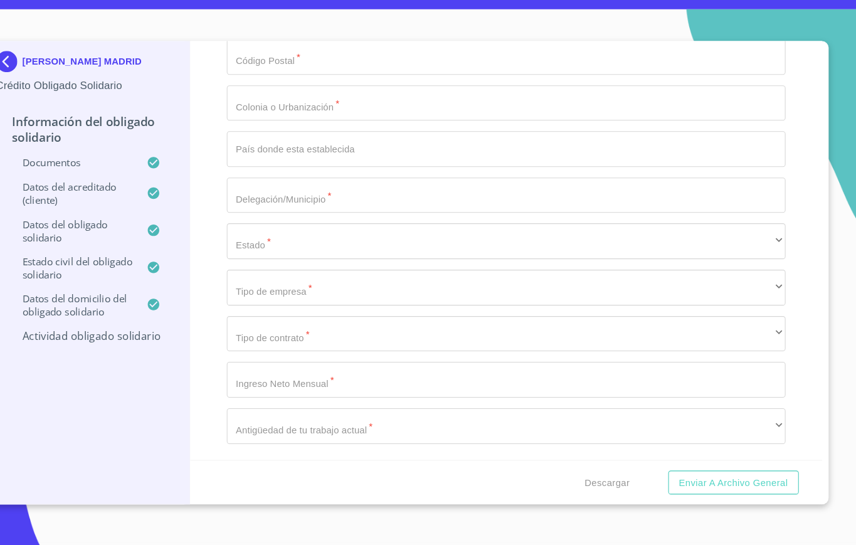
type input "."
type input "ZAPOPAN"
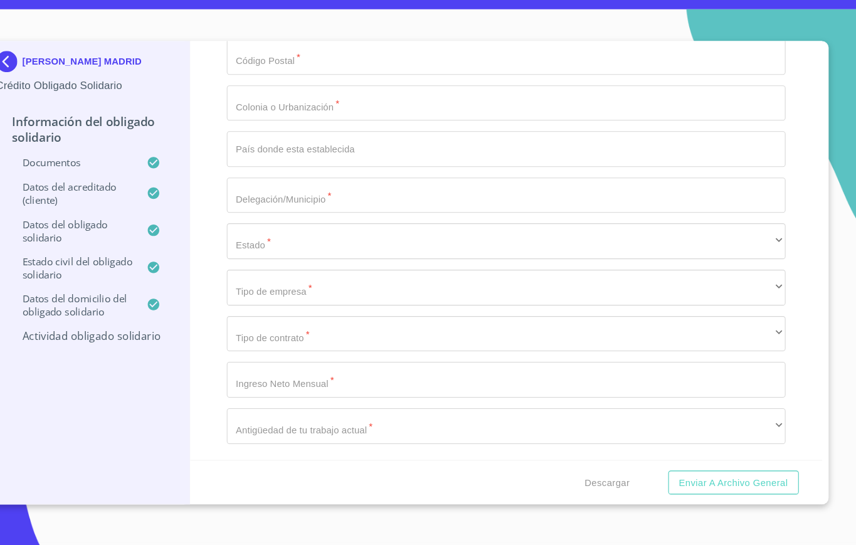
type input "ZAPOPAN"
type input "1"
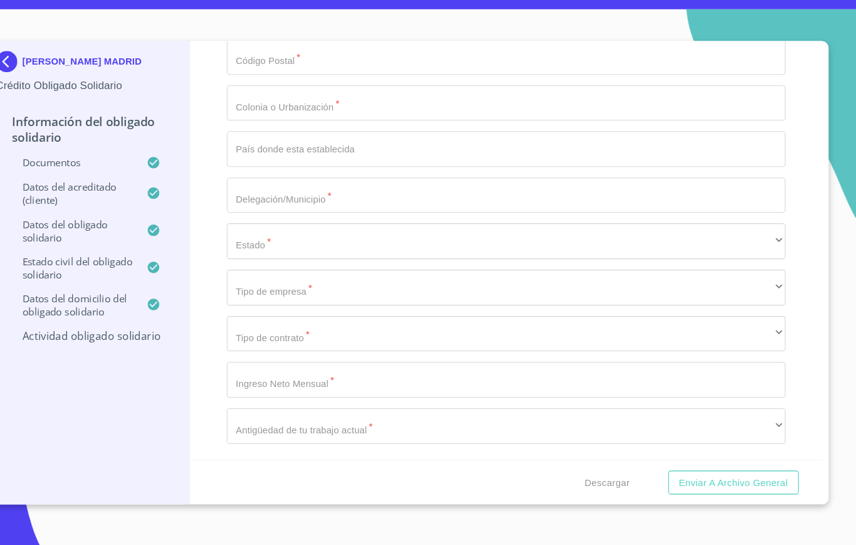
scroll to position [4766, 0]
type input "45110"
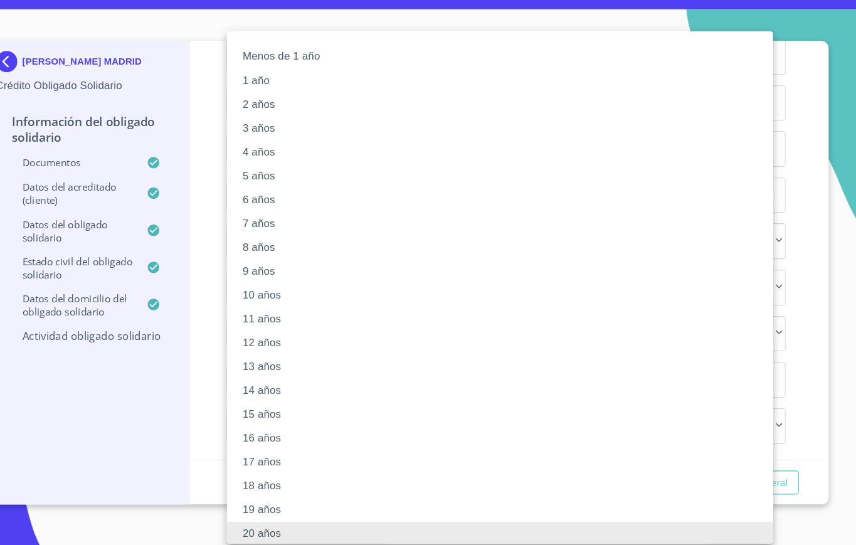
scroll to position [2, 0]
click at [320, 294] on li "10 años" at bounding box center [524, 300] width 529 height 23
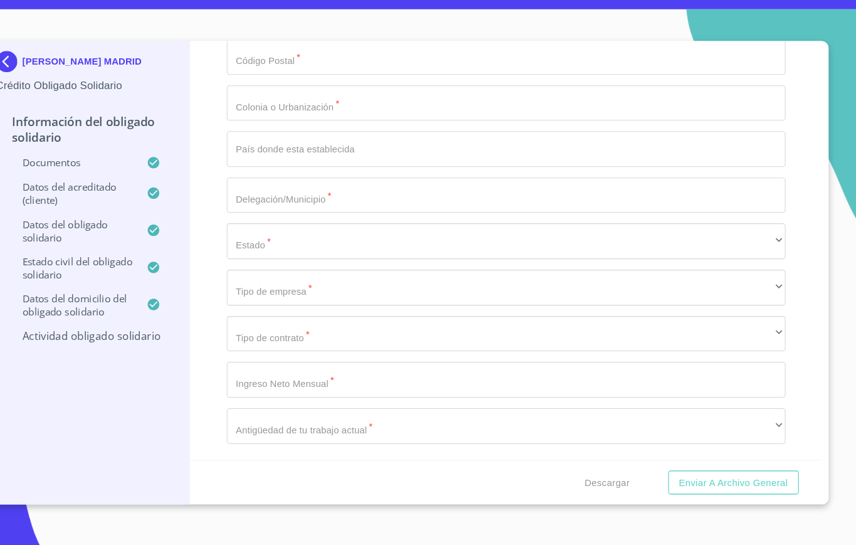
click at [240, 216] on div "Información del Obligado Solidario Documentos Documento de identificación Oblig…" at bounding box center [525, 259] width 598 height 397
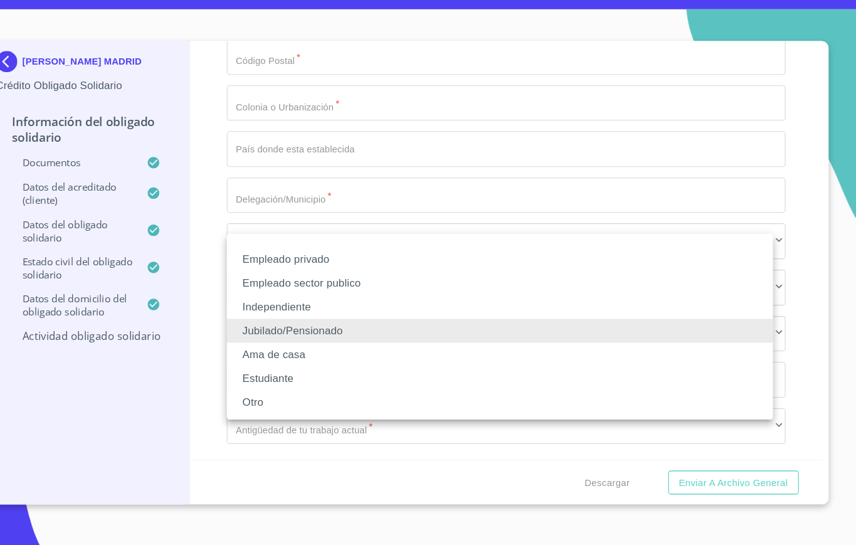
click at [339, 264] on li "Empleado privado" at bounding box center [518, 268] width 517 height 23
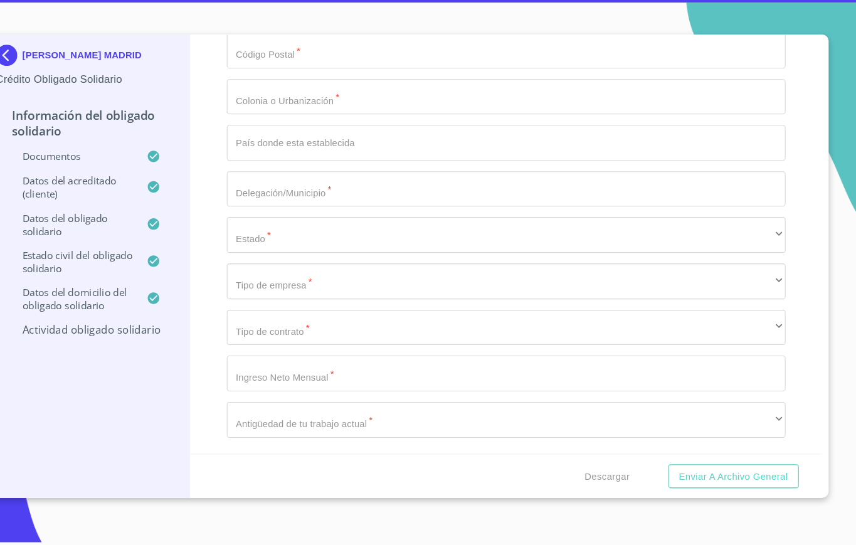
scroll to position [4841, 0]
paste input "TECNICO SUPERVISOR DE MANTENIMIENTO DE EQUIPO"
type input "TECNICO SUPERVISOR DE MANTENIMIENTO DE EQUIPO"
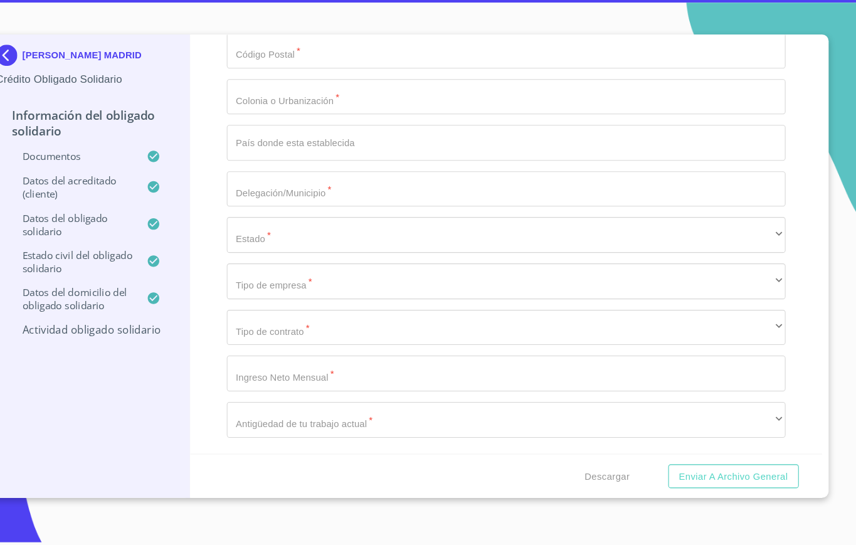
type input "SANMINA"
paste input "(33) 3668 9600"
type input "(33)36689600"
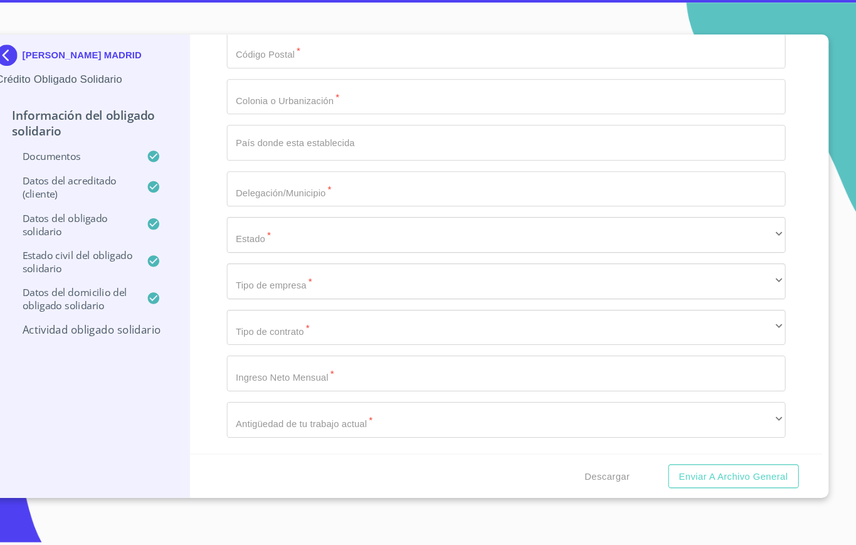
paste input "AV DE LA SOLIDARIDAD IBEROAMER EL SALTO JALISCO CP: 45680"
type input "AV DE LA SOLIDARIDAD IBEROAMER EL SALTO JALISCO CP: 45680"
drag, startPoint x: 388, startPoint y: 400, endPoint x: 455, endPoint y: 255, distance: 160.0
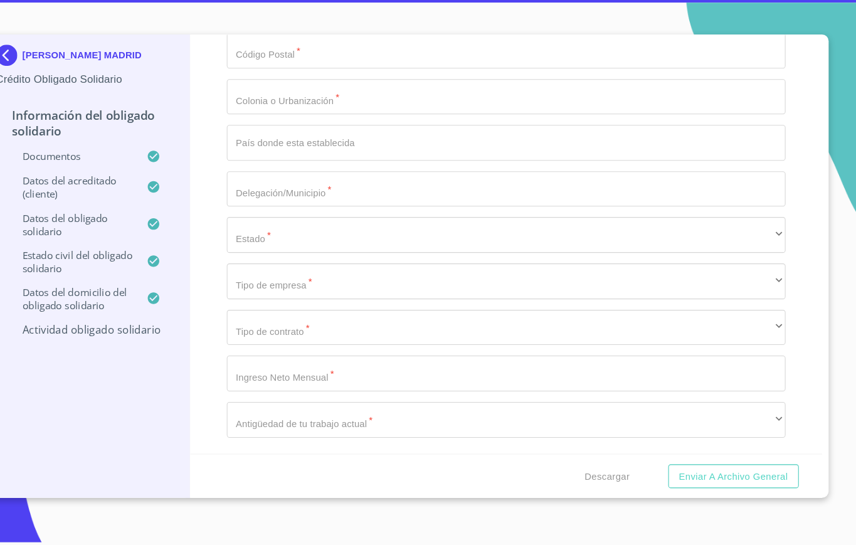
scroll to position [4970, 0]
